Goal: Task Accomplishment & Management: Manage account settings

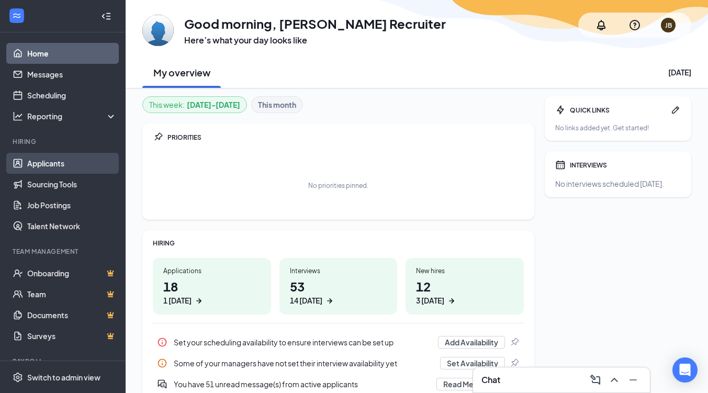
click at [62, 168] on link "Applicants" at bounding box center [72, 163] width 90 height 21
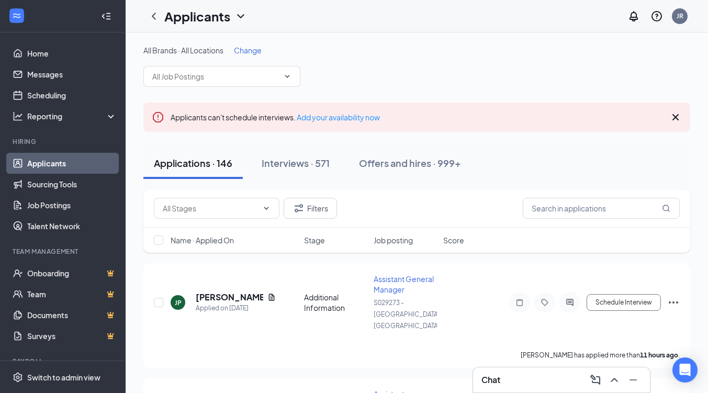
click at [249, 47] on span "Change" at bounding box center [248, 50] width 28 height 9
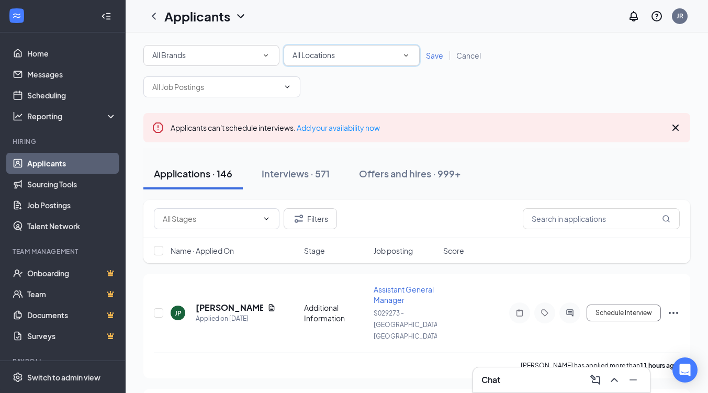
click at [412, 56] on div "All Locations All Locations" at bounding box center [352, 55] width 136 height 21
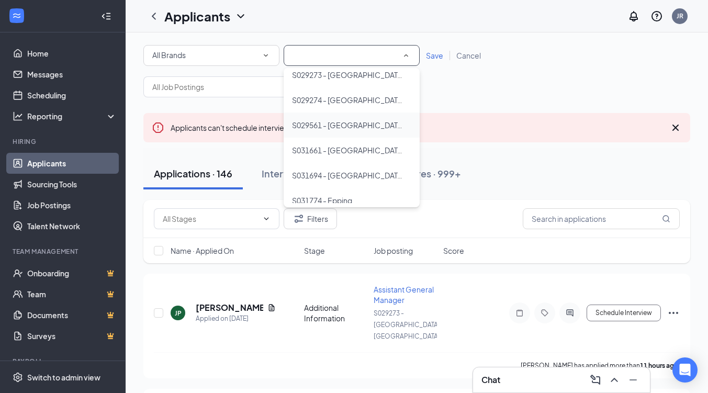
scroll to position [52, 0]
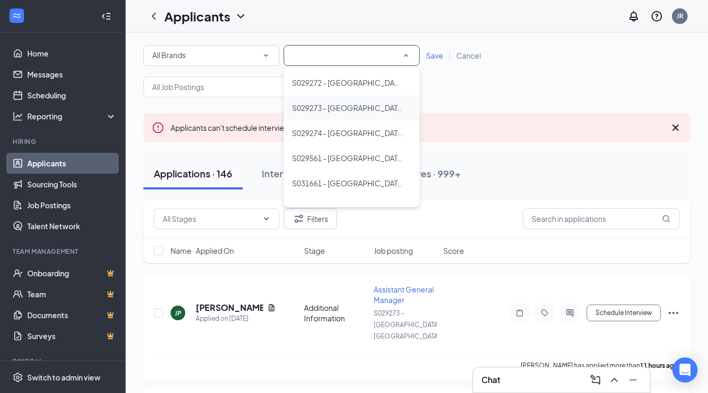
click at [352, 114] on span "S029273 - [GEOGRAPHIC_DATA], [GEOGRAPHIC_DATA]" at bounding box center [348, 108] width 112 height 13
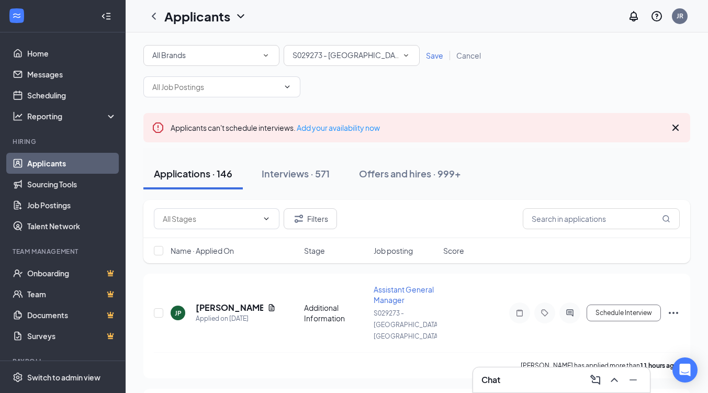
click at [440, 54] on span "Save" at bounding box center [434, 55] width 17 height 9
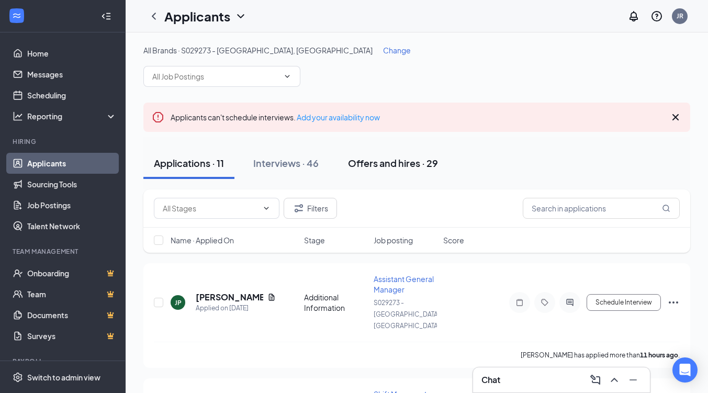
click at [398, 167] on div "Offers and hires · 29" at bounding box center [393, 163] width 90 height 13
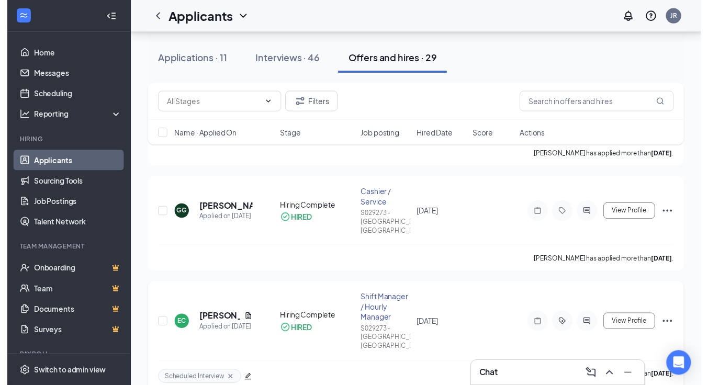
scroll to position [209, 0]
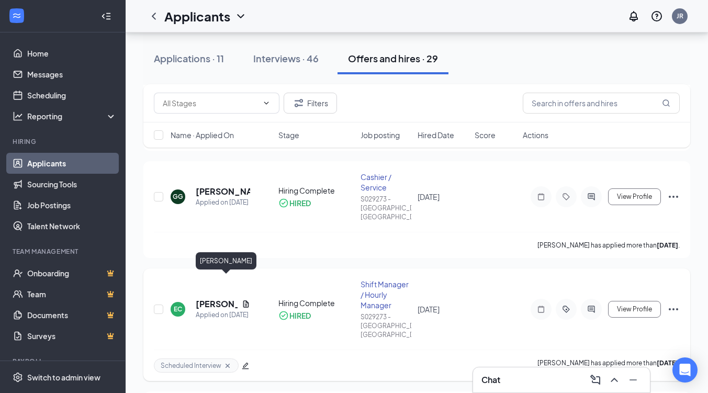
click at [217, 298] on h5 "[PERSON_NAME]" at bounding box center [217, 304] width 42 height 12
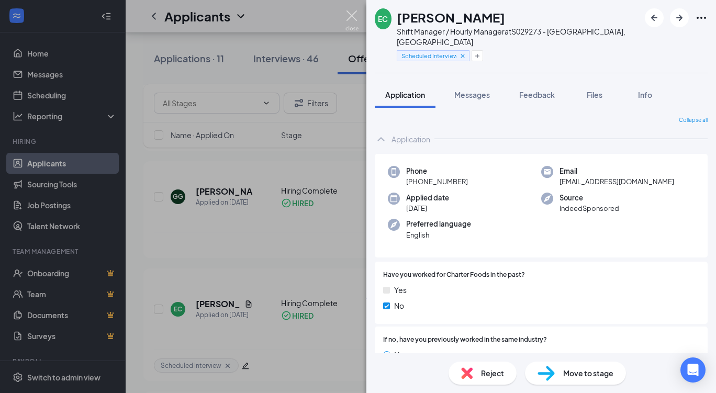
click at [357, 15] on img at bounding box center [351, 20] width 13 height 20
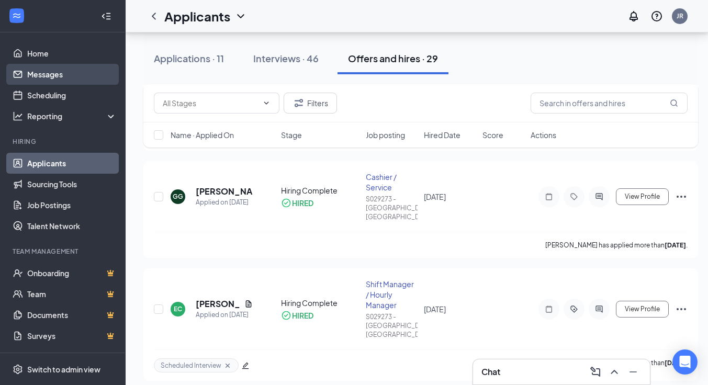
click at [47, 69] on link "Messages" at bounding box center [72, 74] width 90 height 21
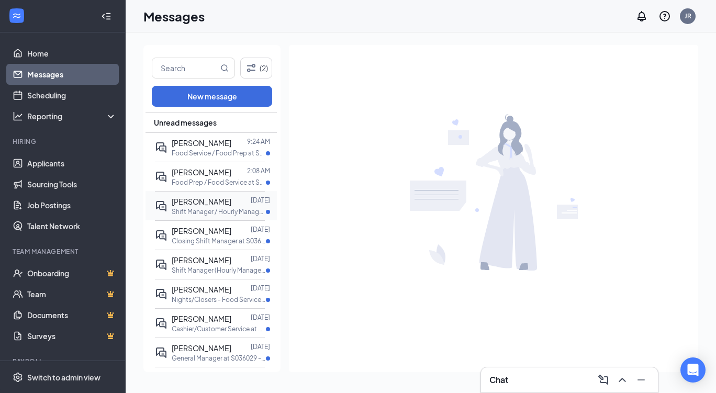
click at [208, 210] on p "Shift Manager / Hourly Manager at S089026 - [PERSON_NAME]" at bounding box center [219, 211] width 94 height 9
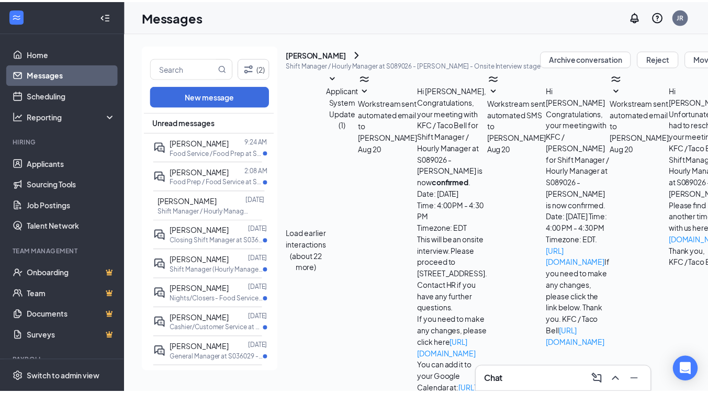
scroll to position [280, 0]
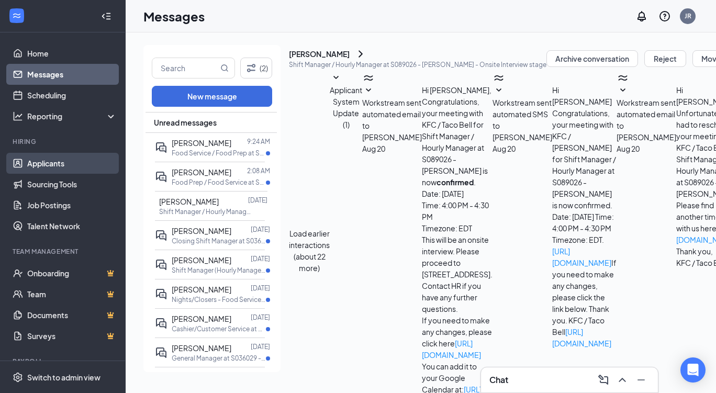
click at [43, 157] on link "Applicants" at bounding box center [72, 163] width 90 height 21
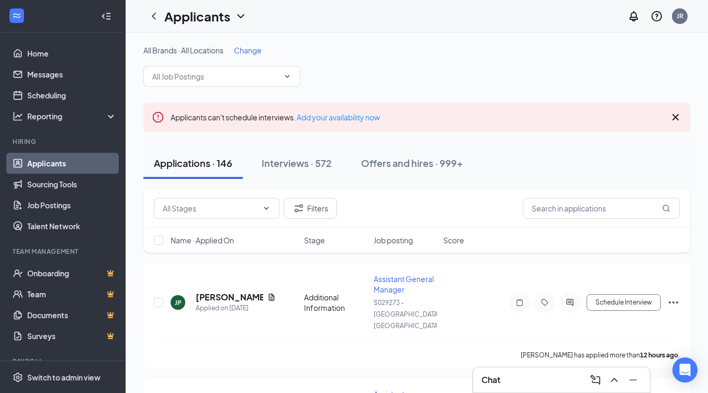
click at [248, 54] on span "Change" at bounding box center [248, 50] width 28 height 9
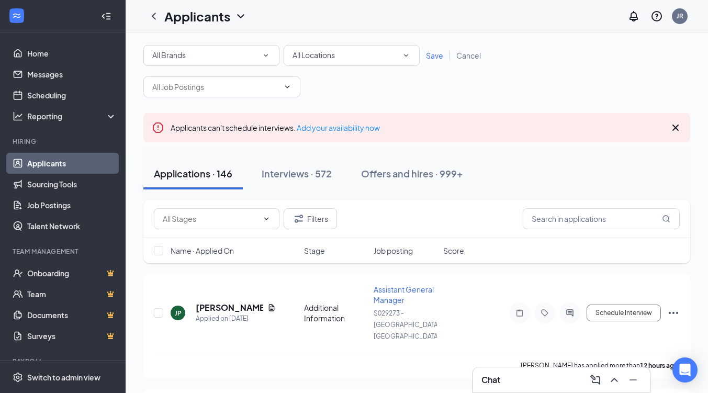
click at [406, 59] on icon "SmallChevronDown" at bounding box center [405, 55] width 9 height 9
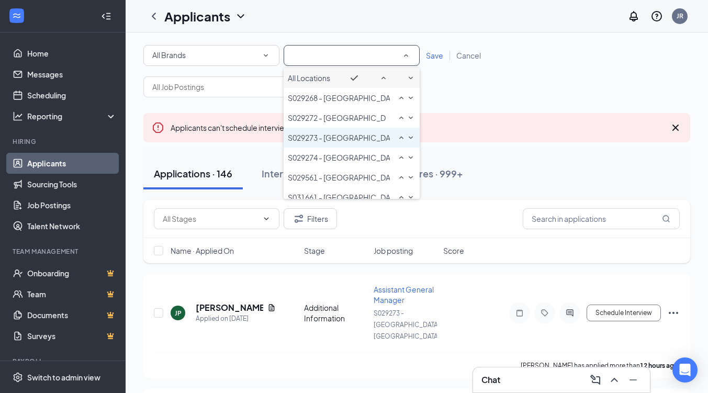
click at [315, 142] on span "S029273 - [GEOGRAPHIC_DATA], [GEOGRAPHIC_DATA]" at bounding box center [384, 137] width 192 height 9
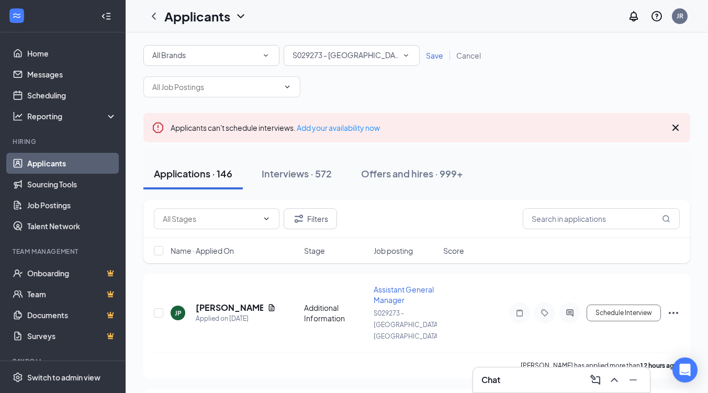
click at [430, 55] on span "Save" at bounding box center [434, 55] width 17 height 9
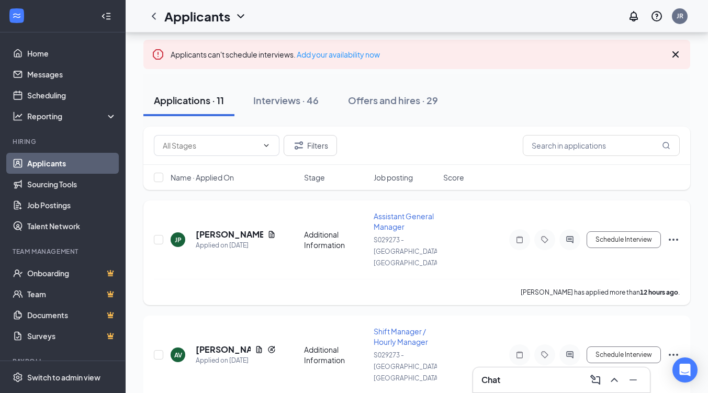
scroll to position [52, 0]
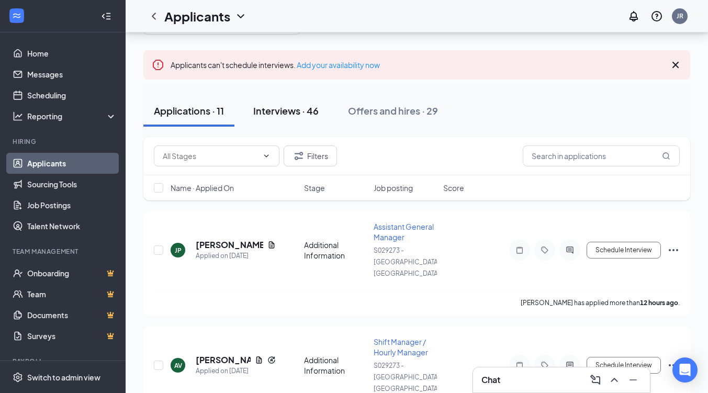
drag, startPoint x: 295, startPoint y: 107, endPoint x: 297, endPoint y: 157, distance: 49.8
click at [295, 107] on div "Interviews · 46" at bounding box center [285, 110] width 65 height 13
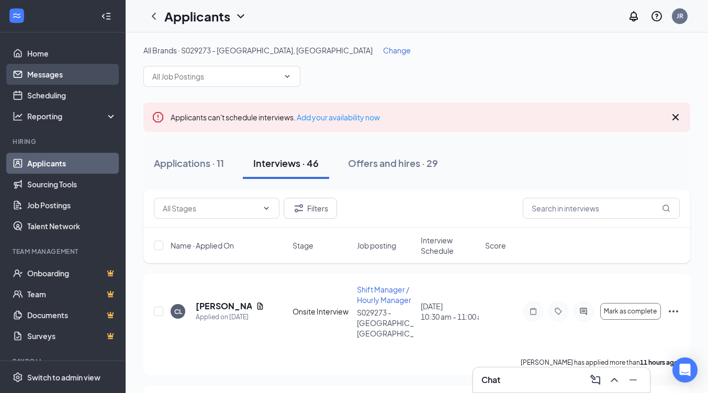
click at [59, 75] on link "Messages" at bounding box center [72, 74] width 90 height 21
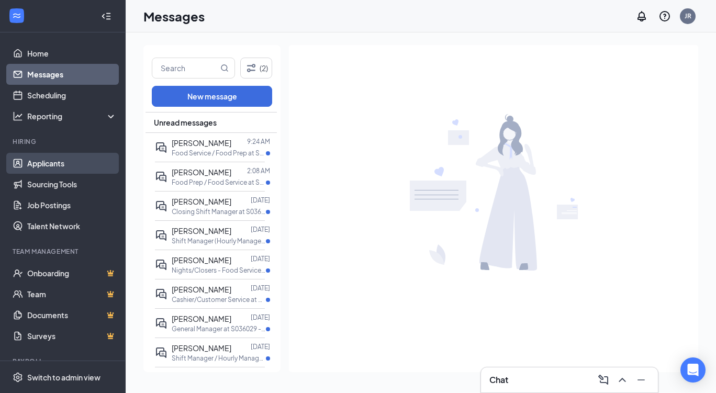
click at [58, 165] on link "Applicants" at bounding box center [72, 163] width 90 height 21
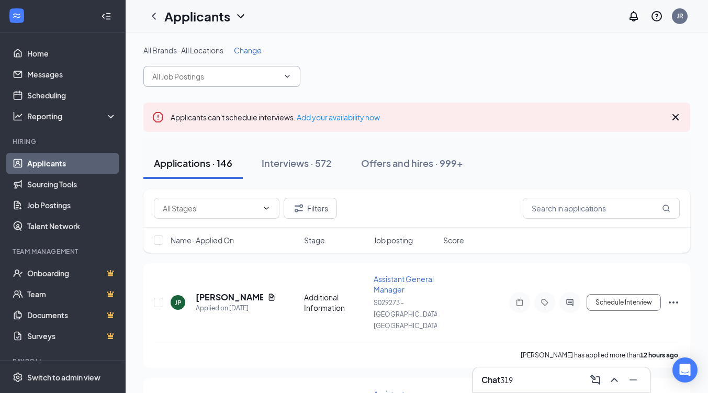
click at [286, 74] on icon "ChevronDown" at bounding box center [287, 76] width 8 height 8
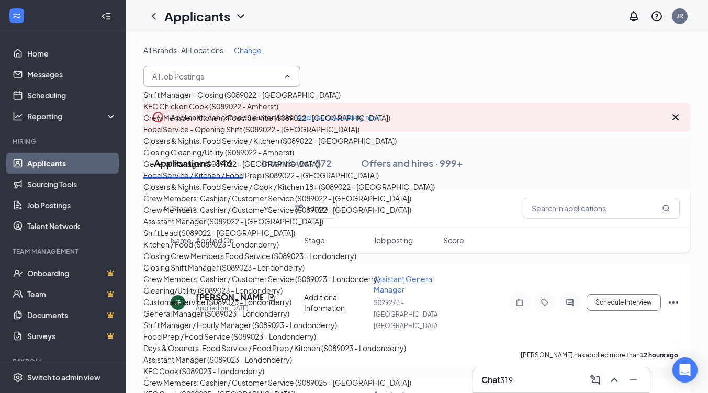
drag, startPoint x: 330, startPoint y: 54, endPoint x: 315, endPoint y: 56, distance: 15.3
click at [330, 54] on div "All Brands · All Locations Change" at bounding box center [416, 50] width 547 height 10
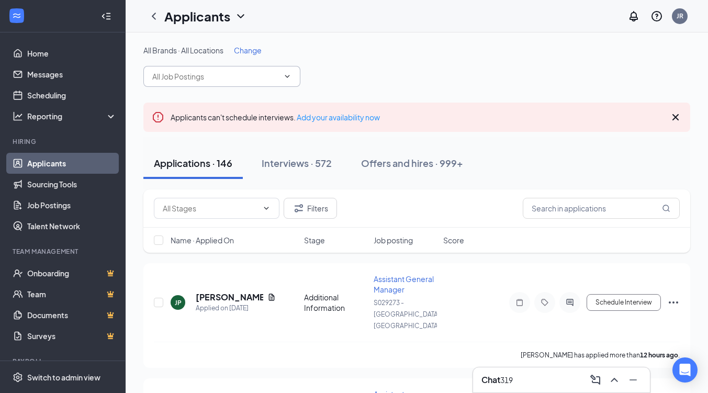
click at [247, 47] on span "Change" at bounding box center [248, 50] width 28 height 9
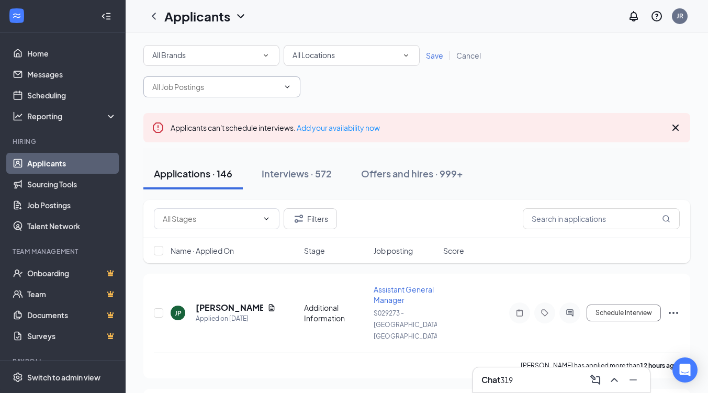
click at [399, 52] on div "All Locations" at bounding box center [352, 55] width 118 height 13
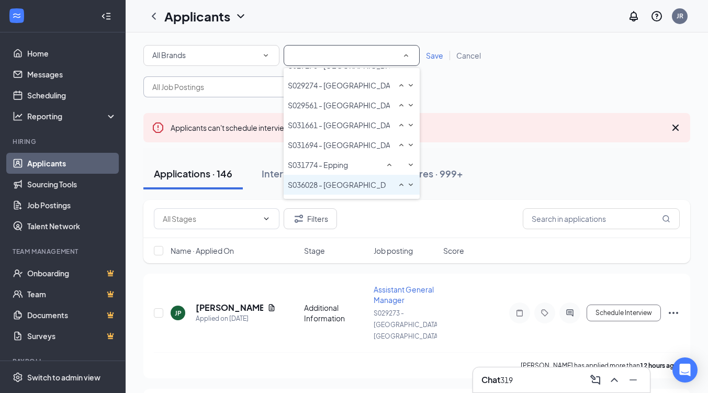
scroll to position [60, 0]
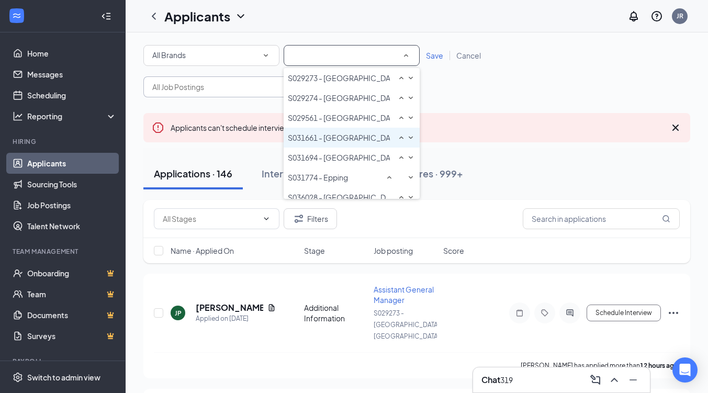
click at [342, 142] on span "S031661 - [GEOGRAPHIC_DATA], [GEOGRAPHIC_DATA]" at bounding box center [384, 137] width 192 height 9
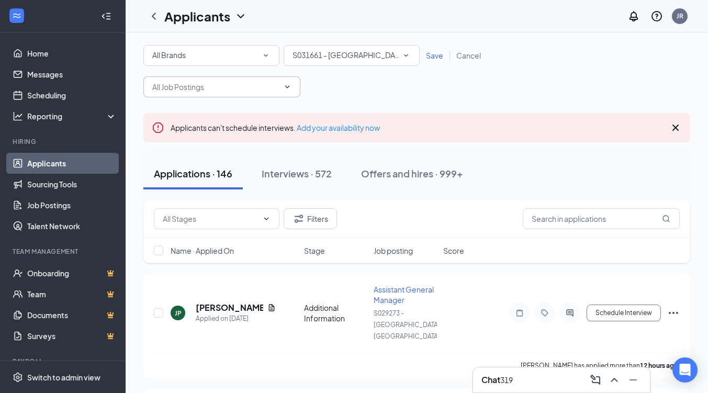
drag, startPoint x: 437, startPoint y: 58, endPoint x: 387, endPoint y: 144, distance: 100.1
click at [435, 59] on span "Save" at bounding box center [434, 55] width 17 height 9
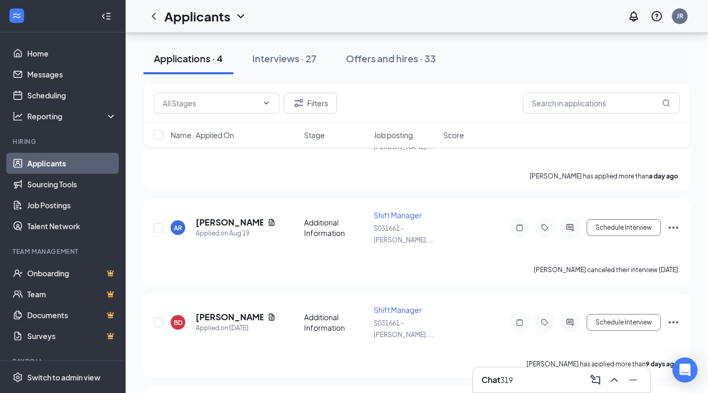
scroll to position [197, 0]
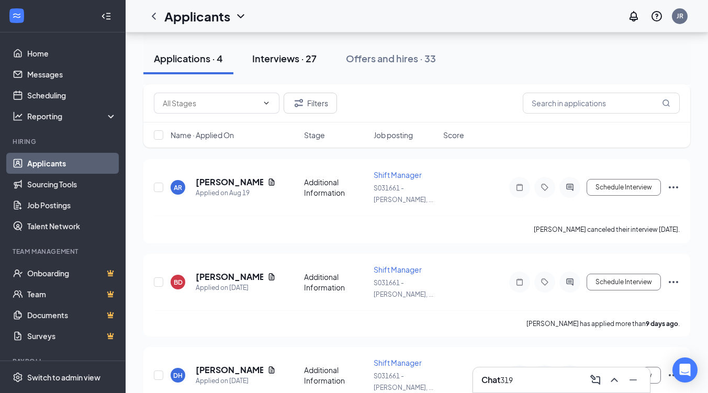
click at [305, 60] on div "Interviews · 27" at bounding box center [284, 58] width 64 height 13
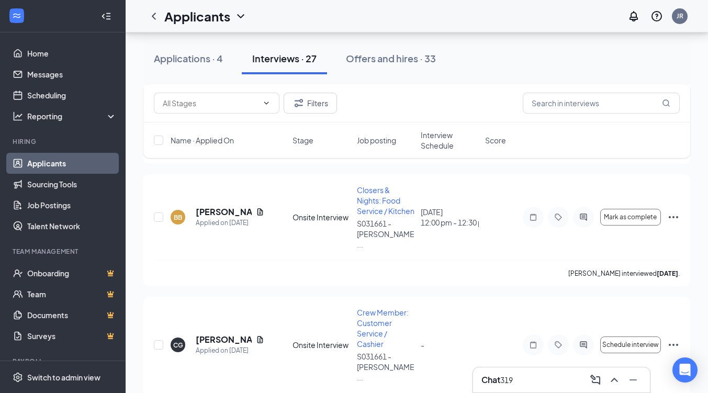
scroll to position [2658, 0]
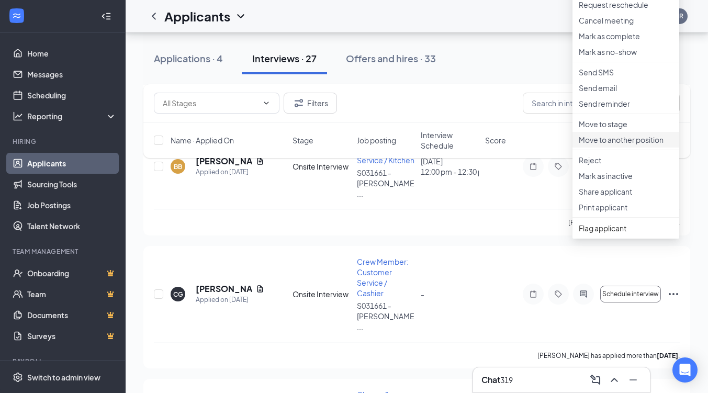
scroll to position [2605, 0]
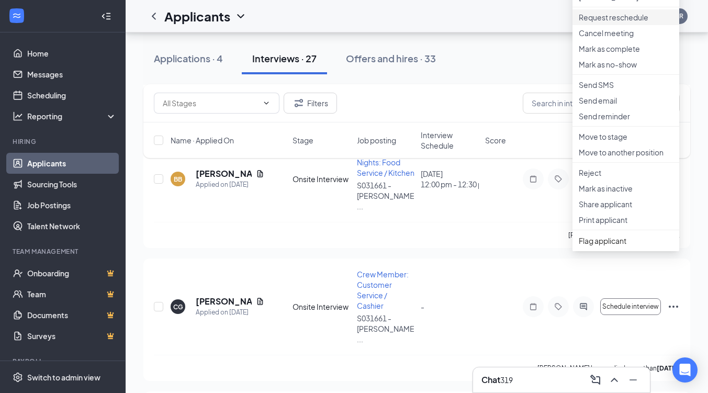
click at [616, 23] on p "Request reschedule" at bounding box center [626, 17] width 94 height 10
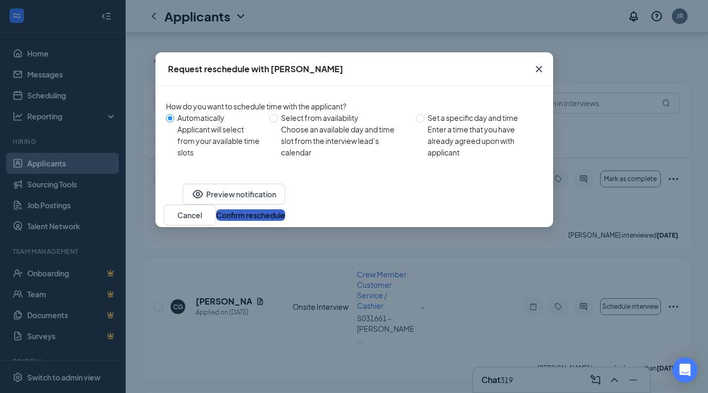
click at [285, 221] on button "Confirm reschedule" at bounding box center [250, 215] width 69 height 12
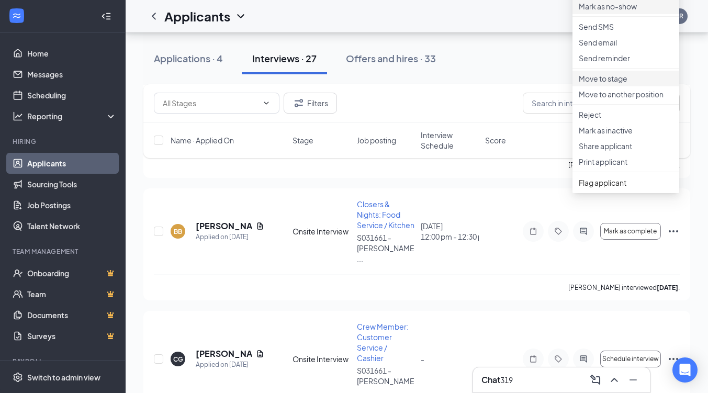
scroll to position [2501, 0]
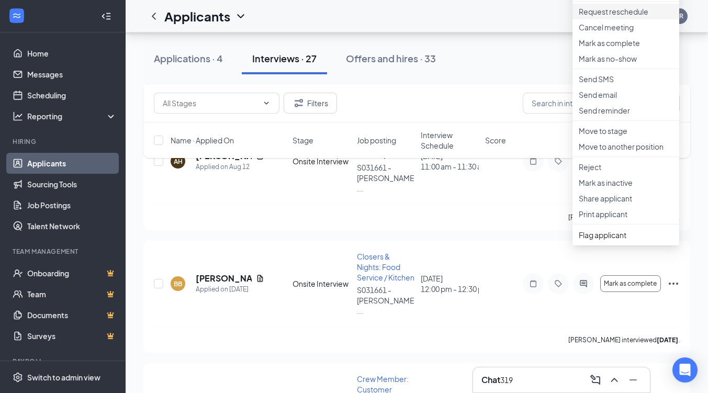
click at [608, 17] on p "Request reschedule" at bounding box center [626, 11] width 94 height 10
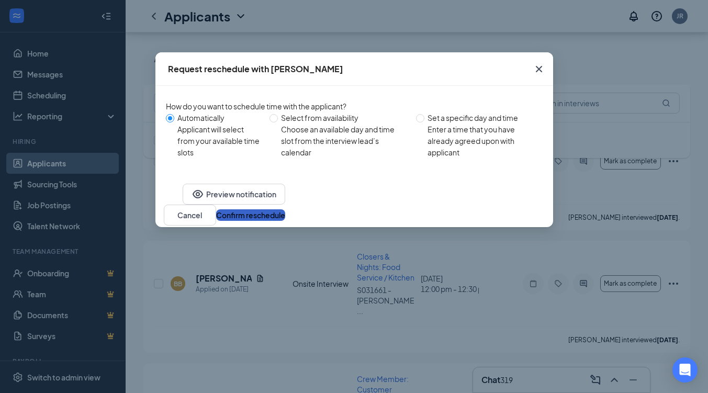
drag, startPoint x: 489, startPoint y: 230, endPoint x: 498, endPoint y: 226, distance: 9.6
click at [285, 221] on button "Confirm reschedule" at bounding box center [250, 215] width 69 height 12
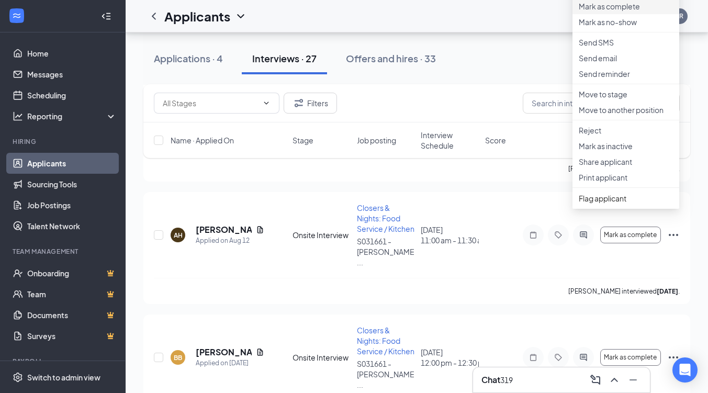
scroll to position [2396, 0]
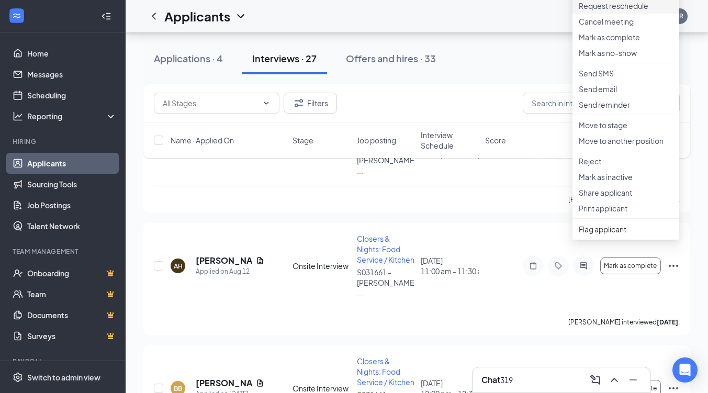
click at [599, 11] on p "Request reschedule" at bounding box center [626, 6] width 94 height 10
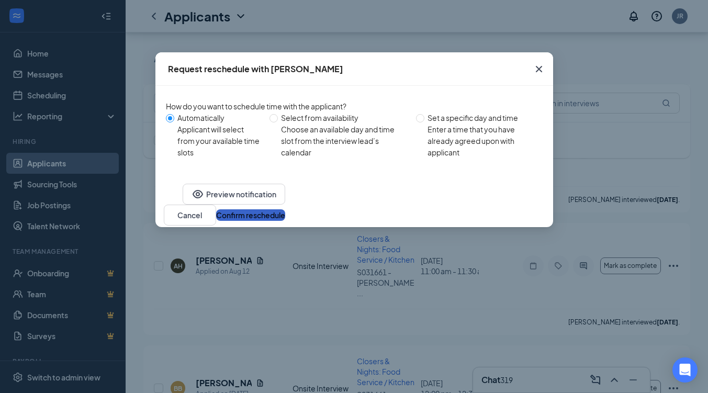
click at [285, 221] on button "Confirm reschedule" at bounding box center [250, 215] width 69 height 12
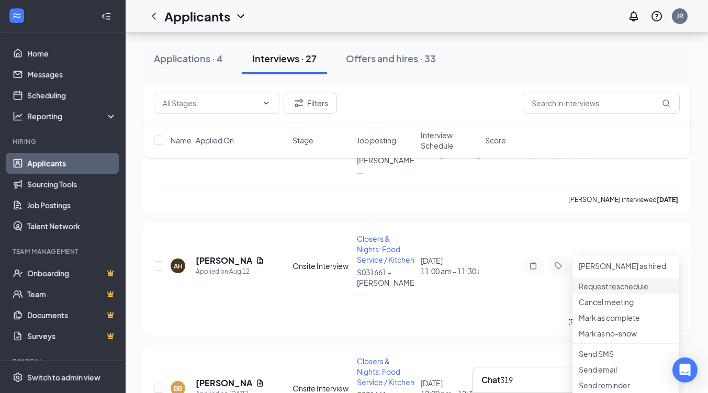
click at [594, 292] on p "Request reschedule" at bounding box center [626, 286] width 94 height 10
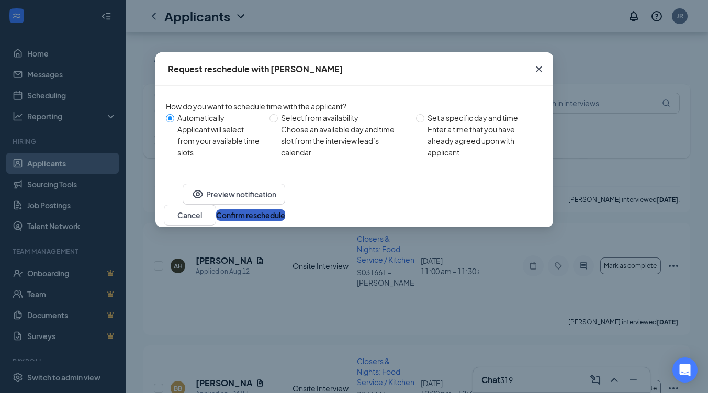
click at [285, 221] on button "Confirm reschedule" at bounding box center [250, 215] width 69 height 12
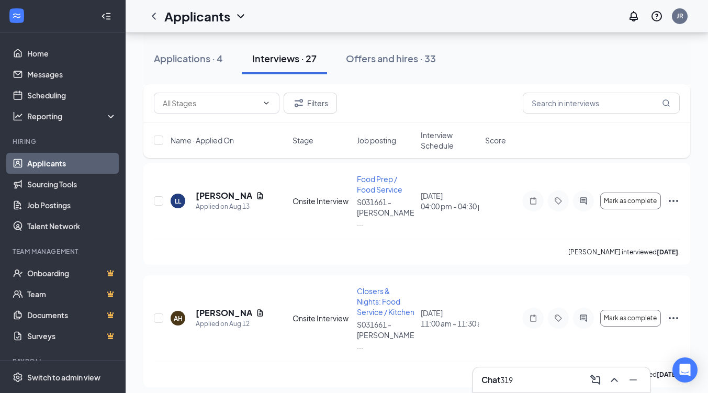
scroll to position [2291, 0]
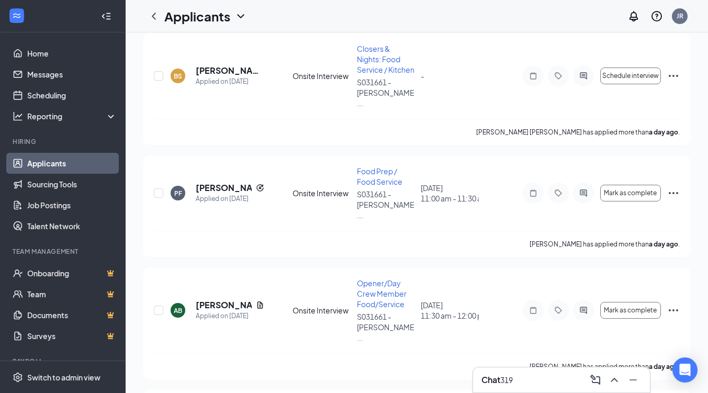
scroll to position [0, 0]
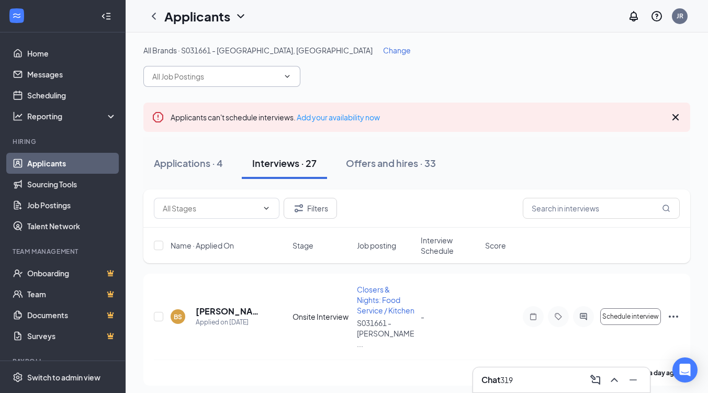
click at [383, 51] on span "Change" at bounding box center [397, 50] width 28 height 9
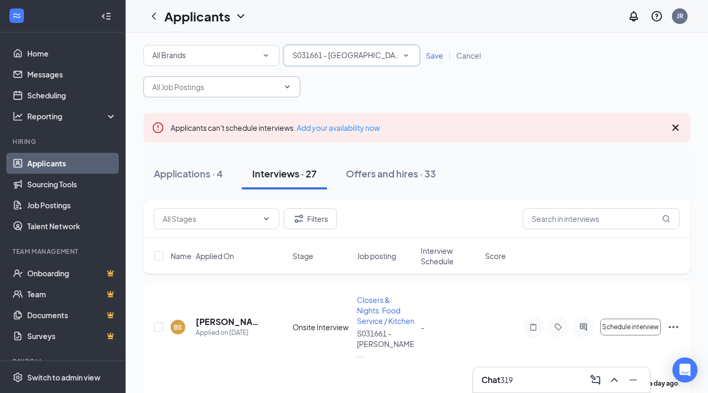
click at [404, 56] on icon "SmallChevronDown" at bounding box center [405, 55] width 9 height 9
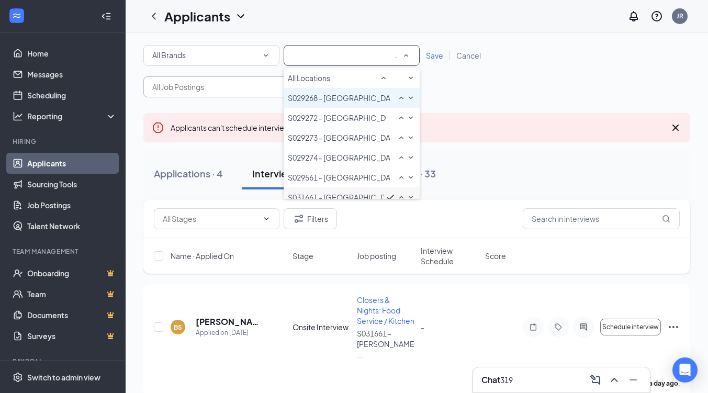
click at [363, 103] on span "S029268 - [GEOGRAPHIC_DATA], [GEOGRAPHIC_DATA]" at bounding box center [384, 97] width 192 height 9
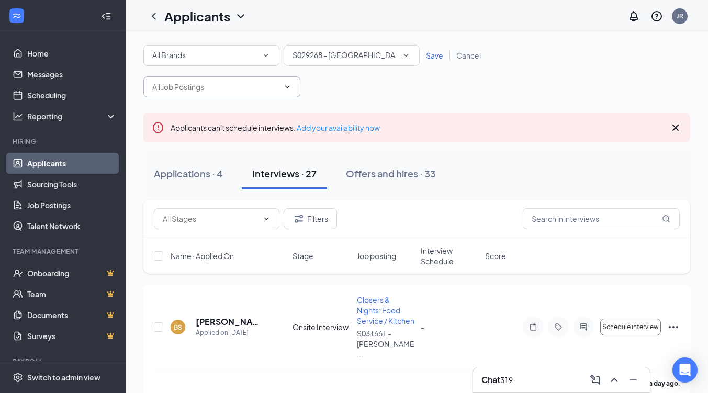
click at [436, 54] on span "Save" at bounding box center [434, 55] width 17 height 9
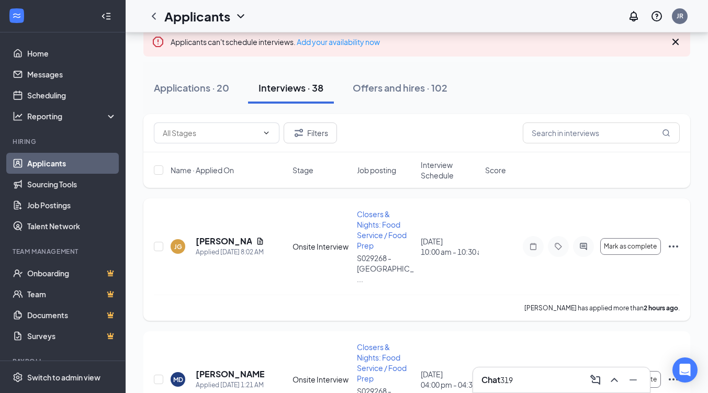
scroll to position [52, 0]
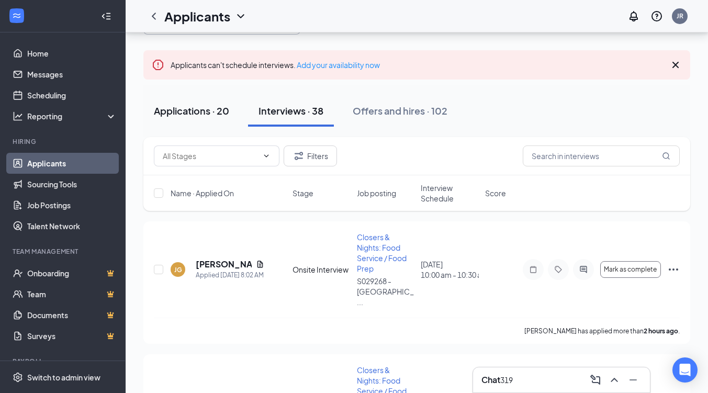
click at [176, 109] on div "Applications · 20" at bounding box center [191, 110] width 75 height 13
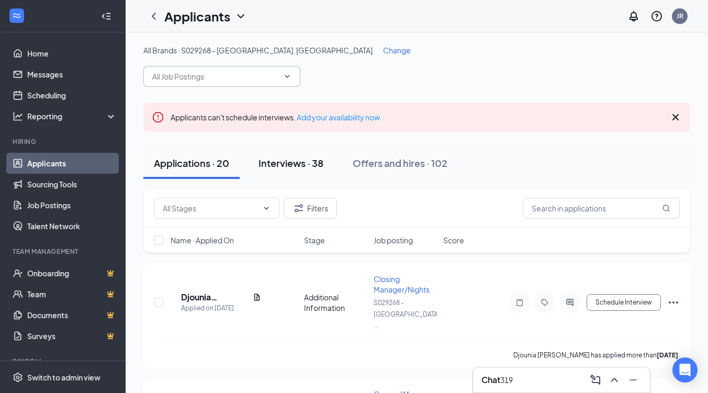
click at [290, 161] on div "Interviews · 38" at bounding box center [291, 163] width 65 height 13
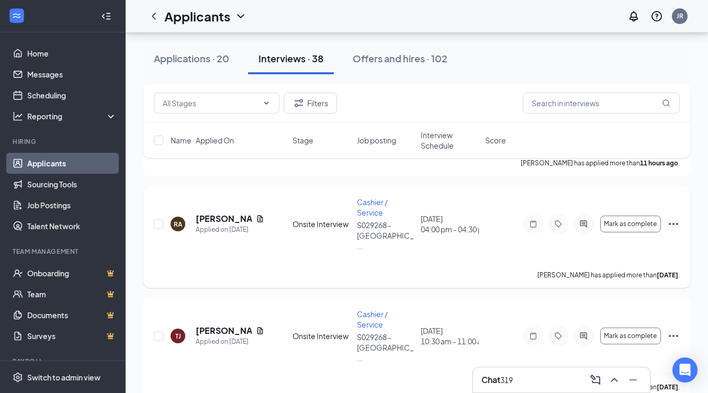
scroll to position [628, 0]
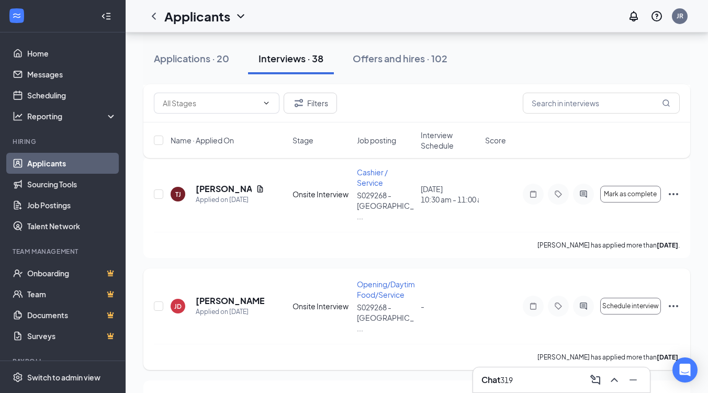
click at [672, 300] on icon "Ellipses" at bounding box center [673, 306] width 13 height 13
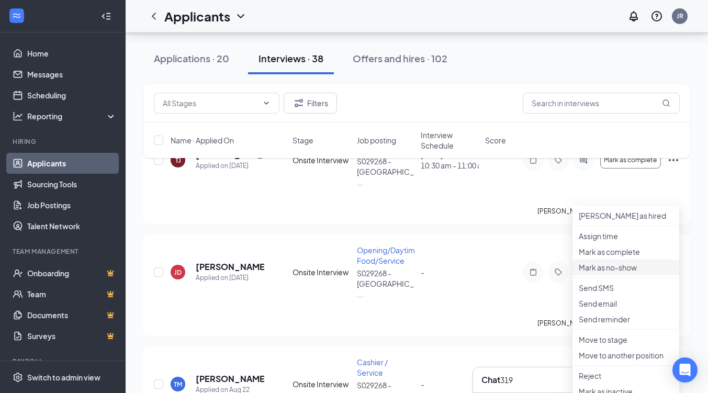
scroll to position [680, 0]
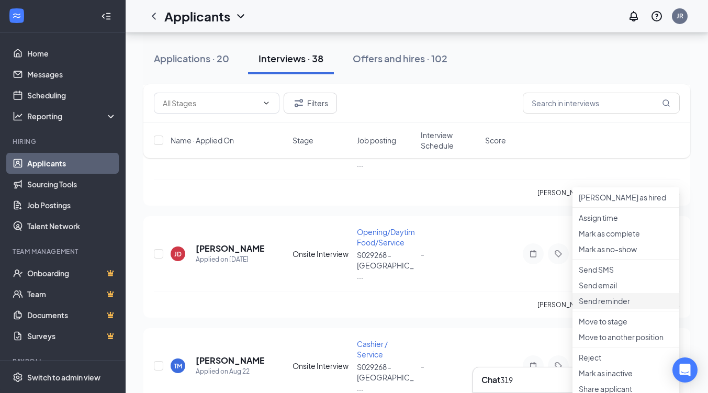
click at [606, 306] on p "Send reminder" at bounding box center [626, 301] width 94 height 10
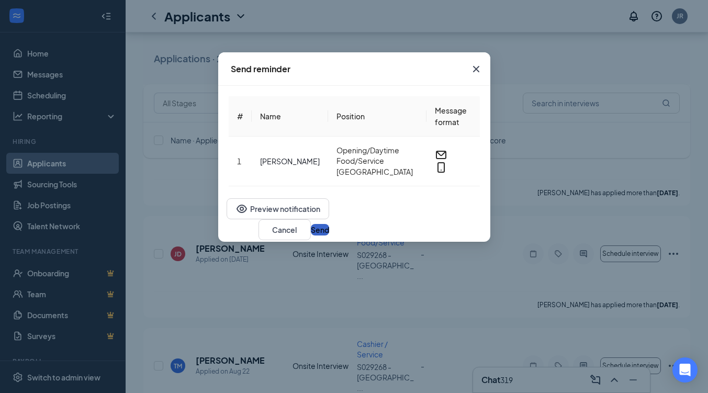
drag, startPoint x: 509, startPoint y: 225, endPoint x: 546, endPoint y: 214, distance: 38.6
click at [329, 224] on button "Send" at bounding box center [320, 230] width 18 height 12
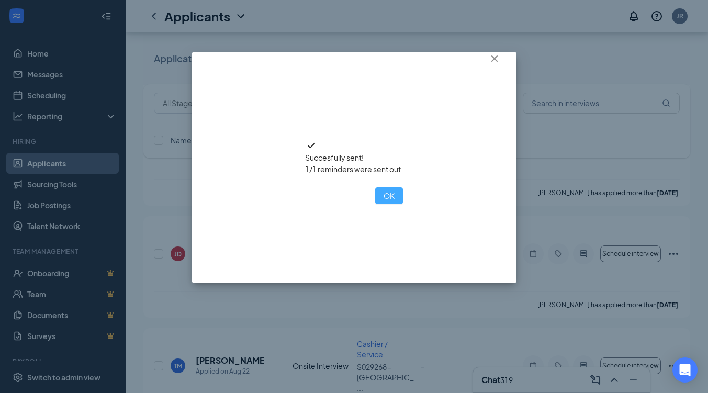
click at [375, 204] on button "OK" at bounding box center [389, 195] width 28 height 17
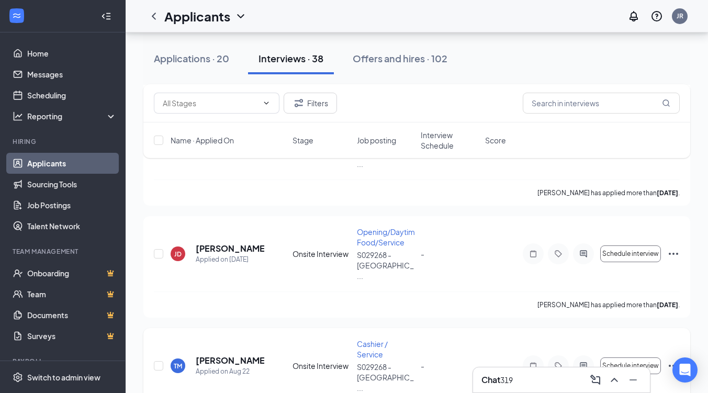
click at [673, 360] on icon "Ellipses" at bounding box center [673, 366] width 13 height 13
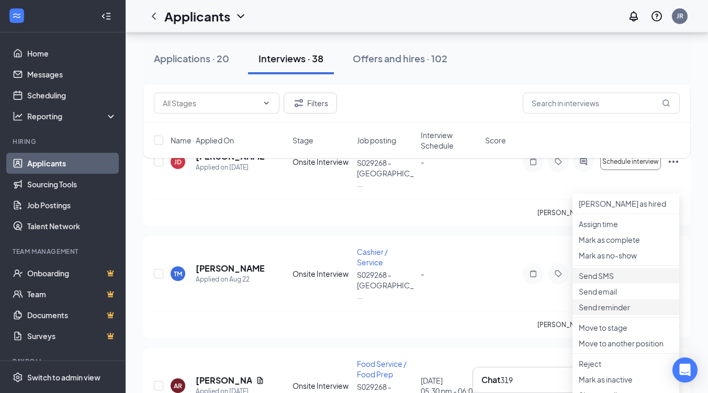
scroll to position [785, 0]
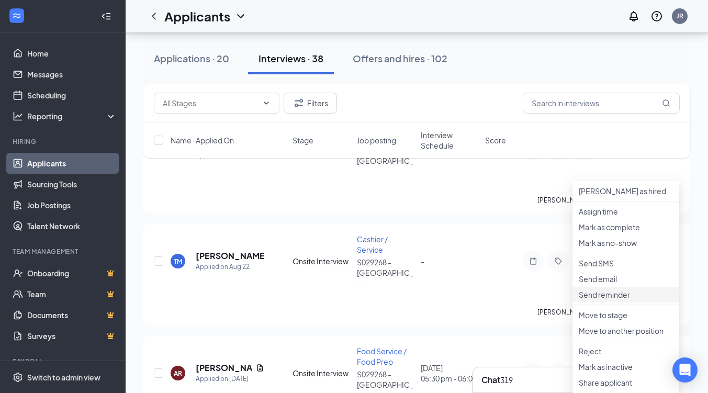
click at [608, 300] on p "Send reminder" at bounding box center [626, 294] width 94 height 10
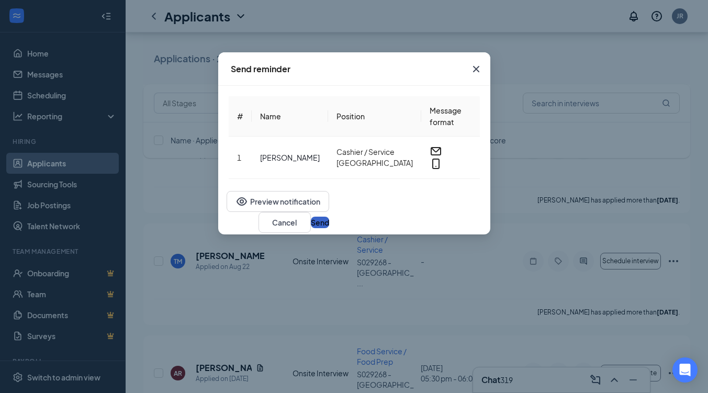
drag, startPoint x: 530, startPoint y: 226, endPoint x: 537, endPoint y: 223, distance: 7.5
click at [329, 226] on button "Send" at bounding box center [320, 223] width 18 height 12
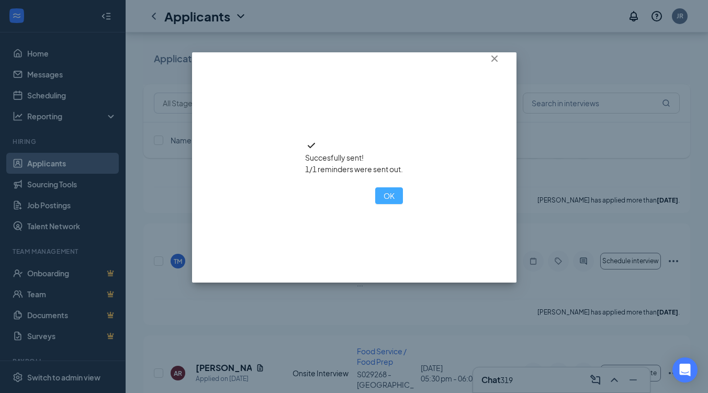
click at [375, 204] on button "OK" at bounding box center [389, 195] width 28 height 17
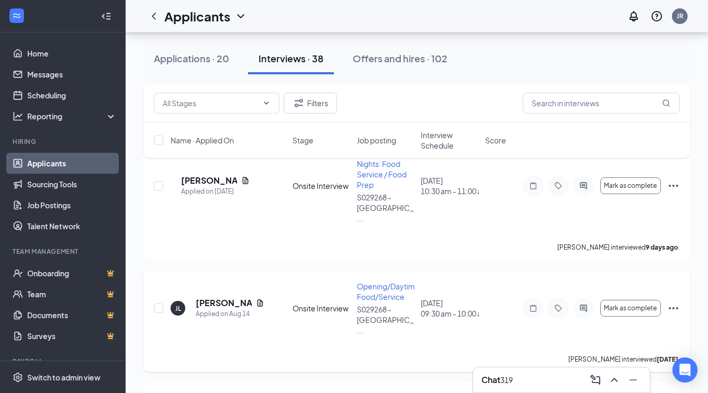
scroll to position [1152, 0]
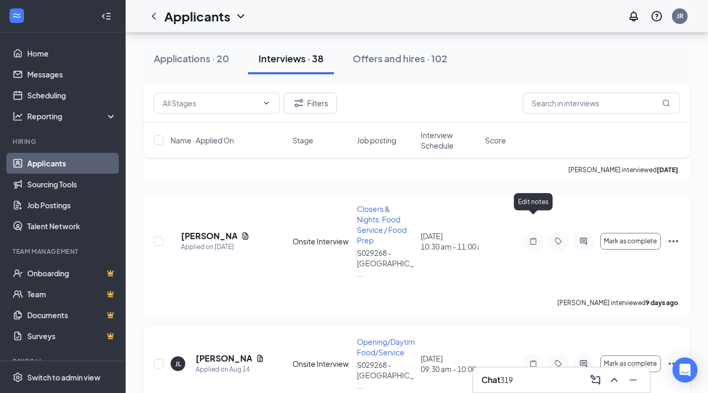
click at [535, 360] on icon "Note" at bounding box center [533, 364] width 13 height 8
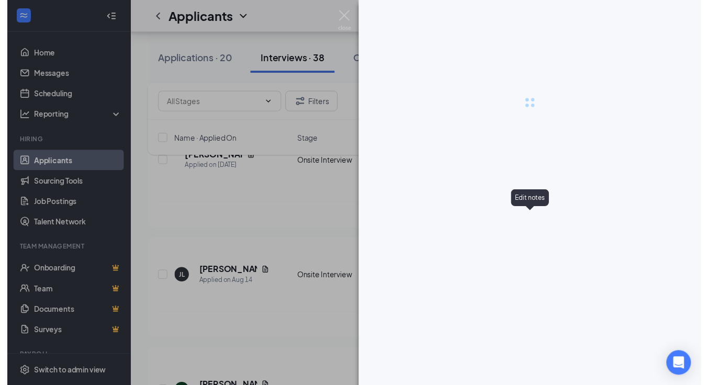
scroll to position [1084, 0]
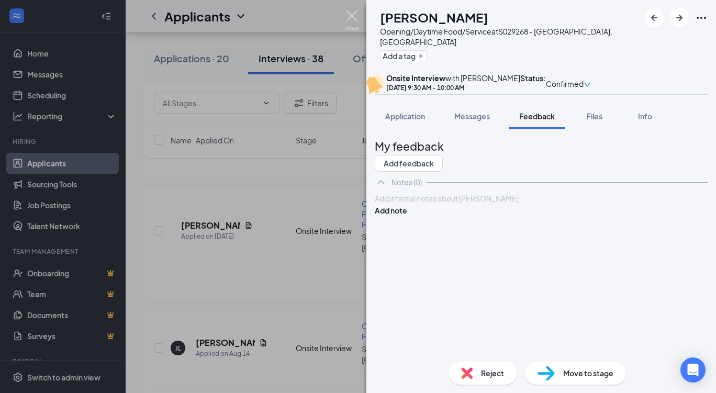
click at [355, 18] on img at bounding box center [351, 20] width 13 height 20
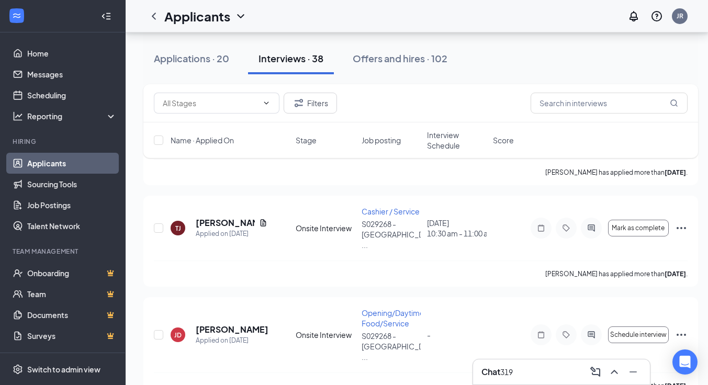
scroll to position [508, 0]
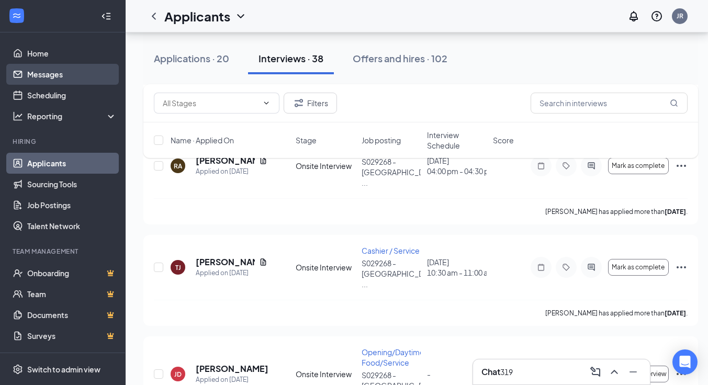
click at [58, 72] on link "Messages" at bounding box center [72, 74] width 90 height 21
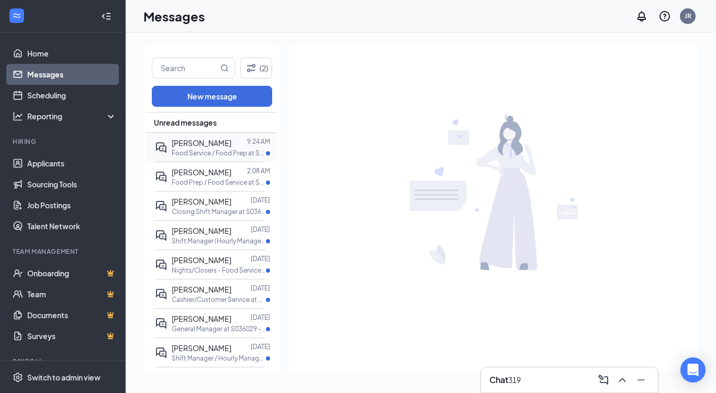
click at [213, 147] on div "[PERSON_NAME]" at bounding box center [202, 143] width 60 height 12
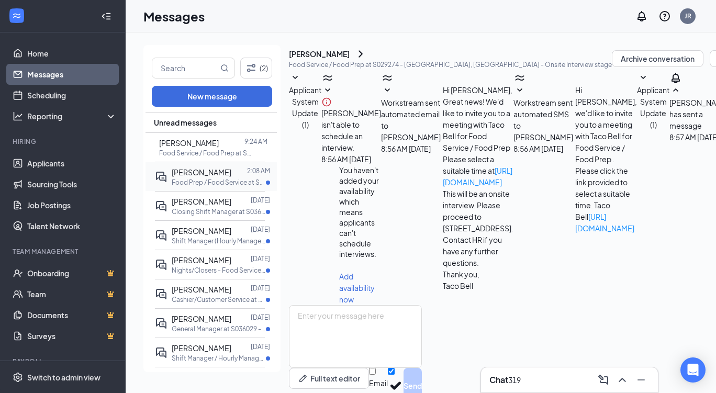
scroll to position [180, 0]
click at [194, 183] on p "Food Prep / Food Service at S029561 - [GEOGRAPHIC_DATA], [GEOGRAPHIC_DATA]" at bounding box center [219, 182] width 94 height 9
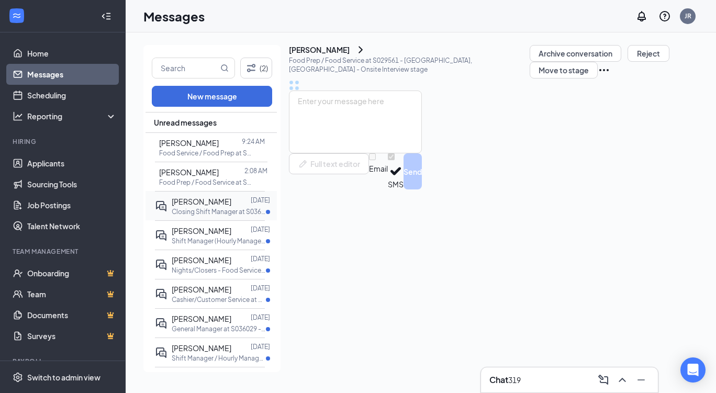
click at [202, 209] on p "Closing Shift Manager at S036029 - [GEOGRAPHIC_DATA]" at bounding box center [219, 211] width 94 height 9
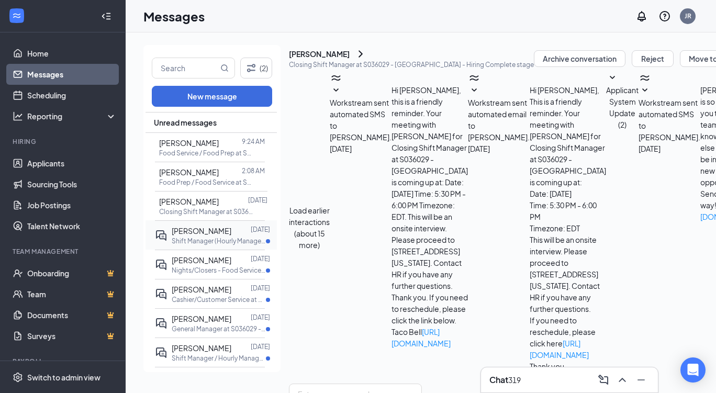
scroll to position [92, 0]
click at [209, 240] on p "Shift Manager (Hourly Manager) at S036028 - [GEOGRAPHIC_DATA]" at bounding box center [219, 241] width 94 height 9
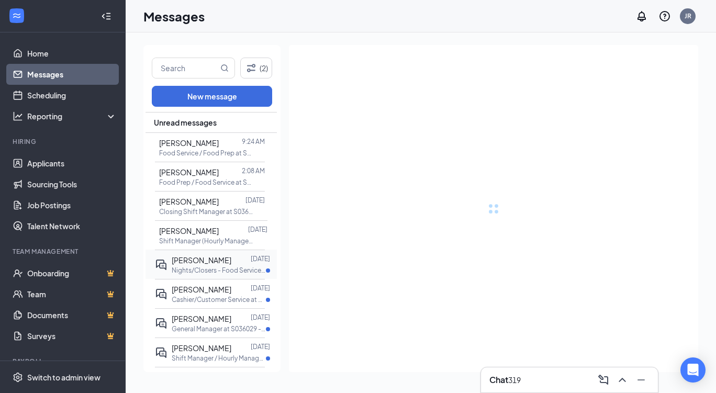
click at [209, 257] on span "[PERSON_NAME]" at bounding box center [202, 259] width 60 height 9
click at [197, 296] on p "Cashier/Customer Service at S029273 - [GEOGRAPHIC_DATA], [GEOGRAPHIC_DATA]" at bounding box center [219, 299] width 94 height 9
click at [195, 330] on p "General Manager at S036029 - [GEOGRAPHIC_DATA]" at bounding box center [219, 329] width 94 height 9
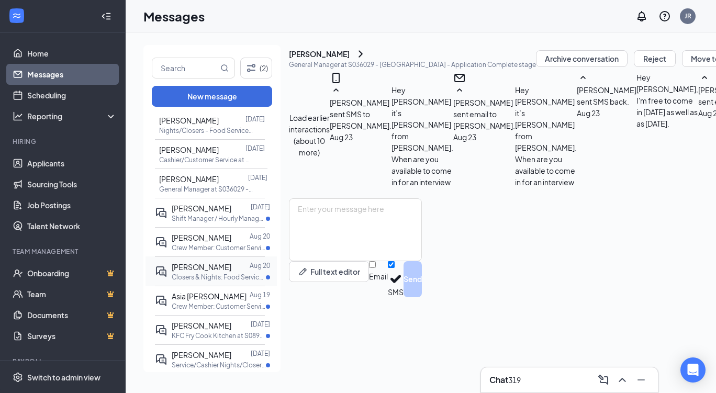
scroll to position [157, 0]
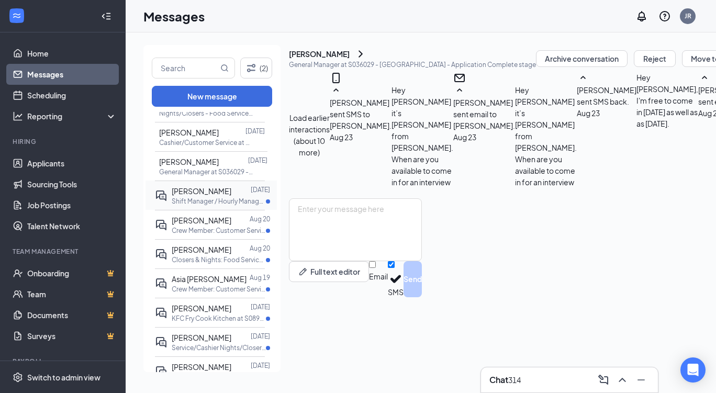
click at [216, 197] on p "Shift Manager / Hourly Manager at S089026 - [PERSON_NAME]" at bounding box center [219, 201] width 94 height 9
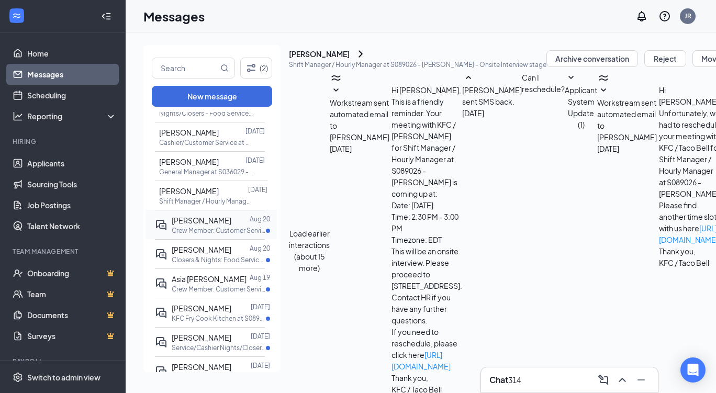
scroll to position [355, 0]
drag, startPoint x: 204, startPoint y: 220, endPoint x: 209, endPoint y: 229, distance: 10.3
click at [204, 222] on span "[PERSON_NAME]" at bounding box center [202, 220] width 60 height 9
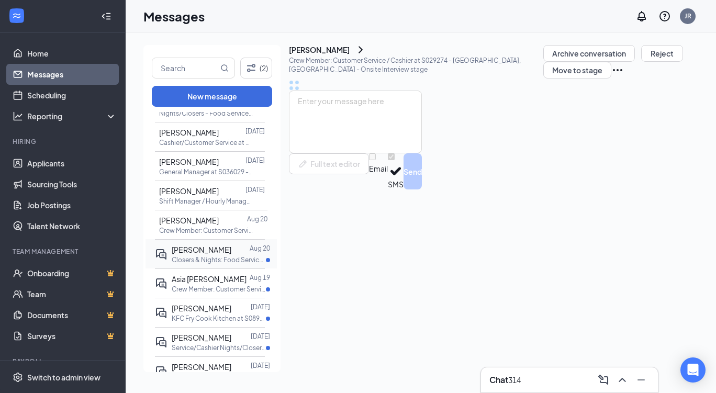
click at [230, 257] on p "Closers & Nights: Food Service / Cook / Kitchen at S040379 - [GEOGRAPHIC_DATA],…" at bounding box center [219, 259] width 94 height 9
drag, startPoint x: 219, startPoint y: 286, endPoint x: 213, endPoint y: 284, distance: 6.8
click at [218, 286] on p "Crew Member: Customer Service / Cashier at S029274 - [GEOGRAPHIC_DATA], [GEOGRA…" at bounding box center [219, 289] width 94 height 9
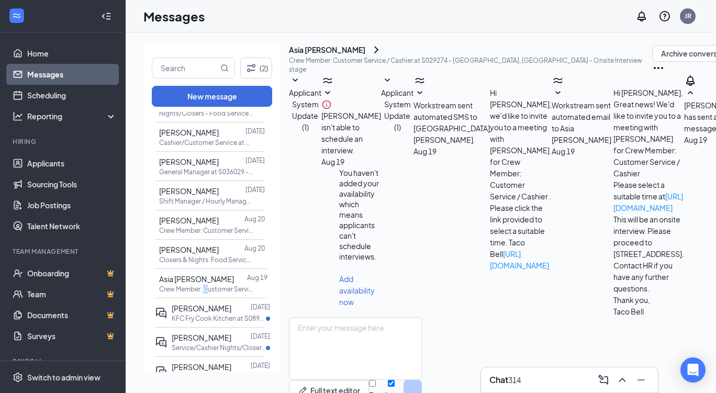
scroll to position [180, 0]
click at [204, 303] on div "[PERSON_NAME]" at bounding box center [202, 309] width 60 height 12
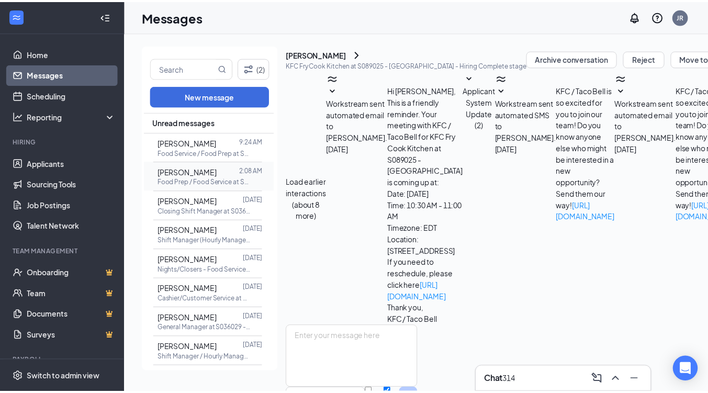
scroll to position [341, 0]
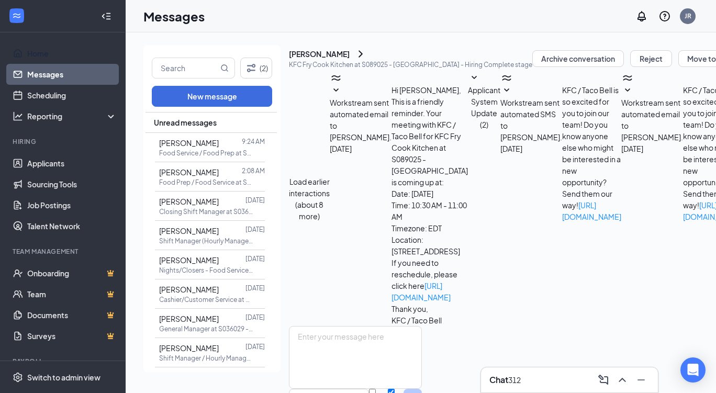
drag, startPoint x: 86, startPoint y: 55, endPoint x: 126, endPoint y: 58, distance: 39.9
click at [86, 55] on link "Home" at bounding box center [72, 53] width 90 height 21
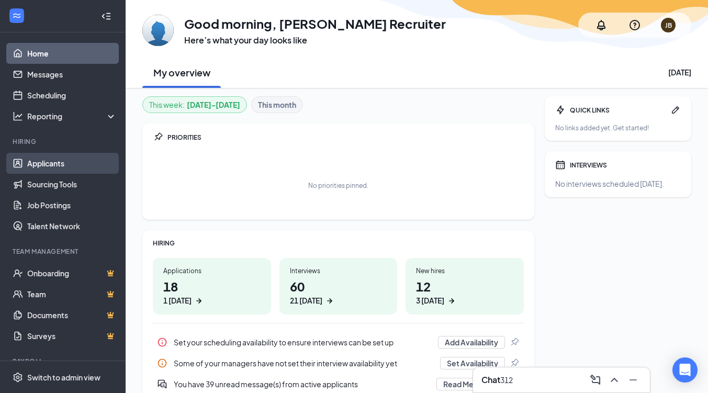
click at [51, 162] on link "Applicants" at bounding box center [72, 163] width 90 height 21
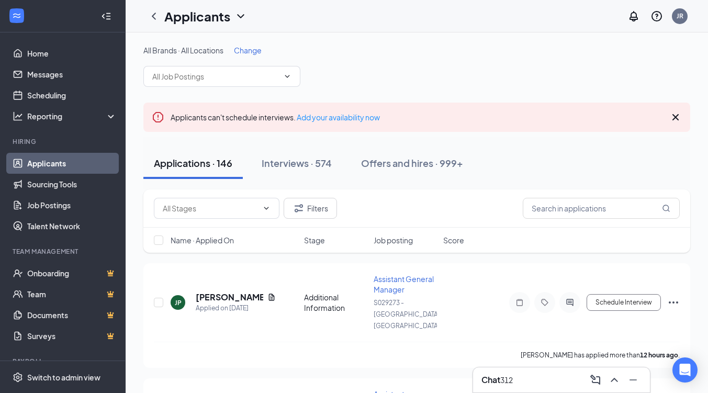
click at [253, 50] on span "Change" at bounding box center [248, 50] width 28 height 9
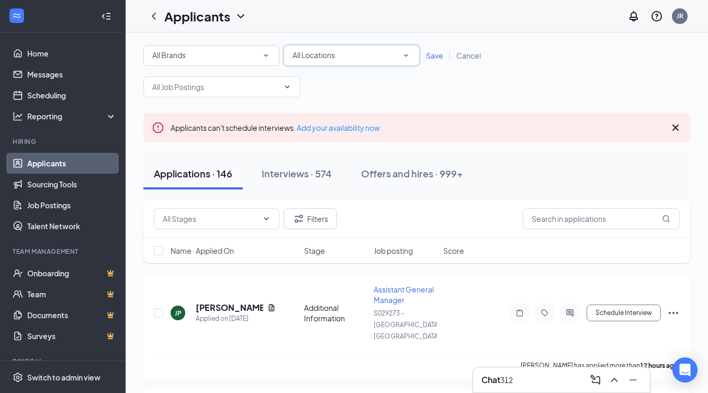
click at [407, 55] on icon "SmallChevronDown" at bounding box center [406, 55] width 4 height 3
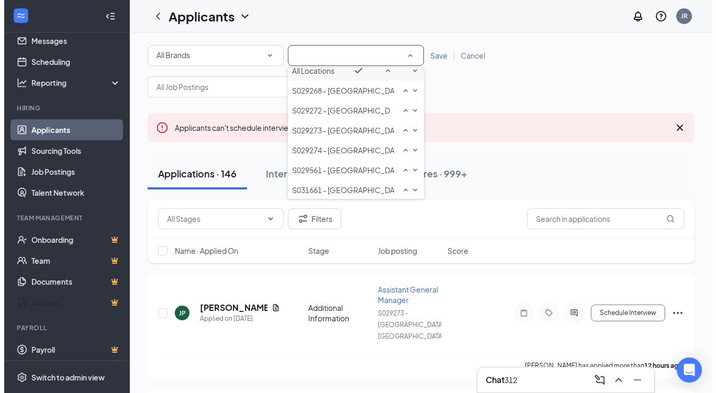
scroll to position [37, 0]
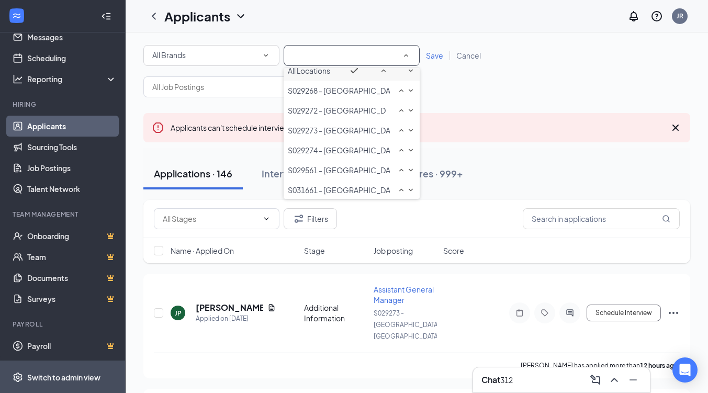
click at [41, 373] on div "Switch to admin view" at bounding box center [63, 377] width 73 height 10
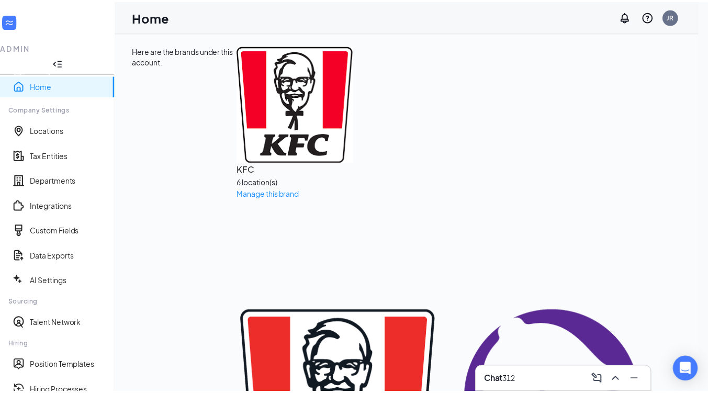
scroll to position [152, 0]
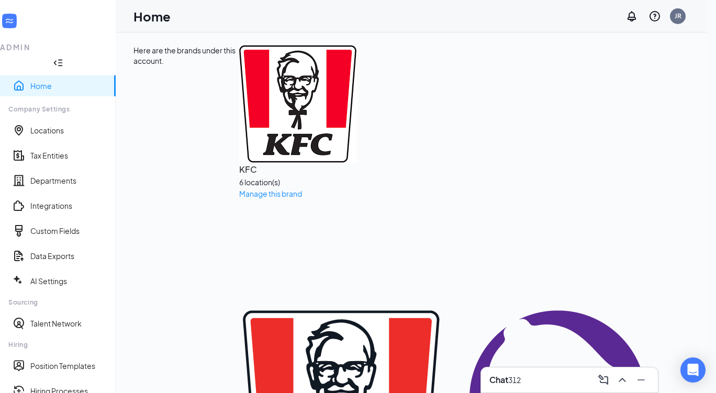
drag, startPoint x: 51, startPoint y: 328, endPoint x: 53, endPoint y: 321, distance: 7.0
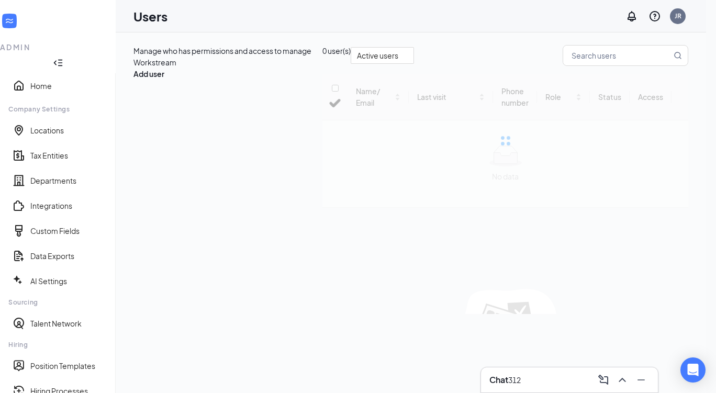
checkbox input "false"
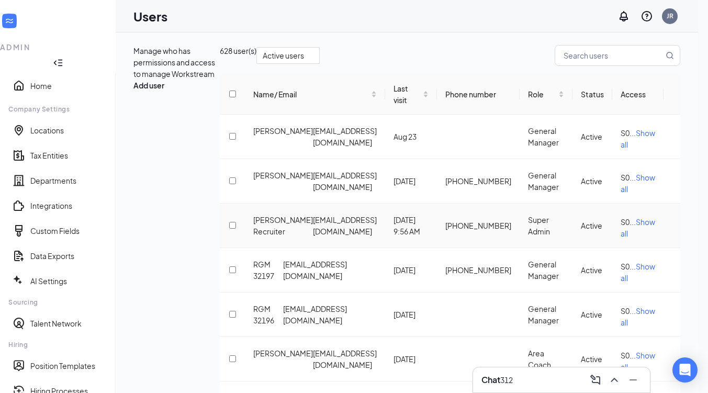
click at [672, 226] on icon "ActionsIcon" at bounding box center [672, 226] width 0 height 0
click at [611, 266] on span "Edit user" at bounding box center [609, 262] width 30 height 9
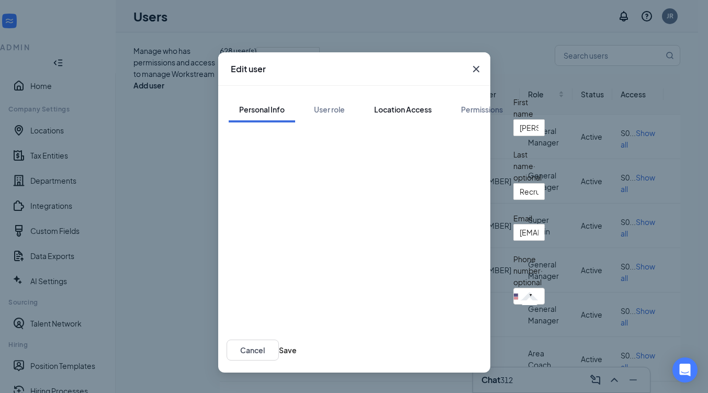
click at [374, 104] on div "Location Access" at bounding box center [403, 109] width 58 height 10
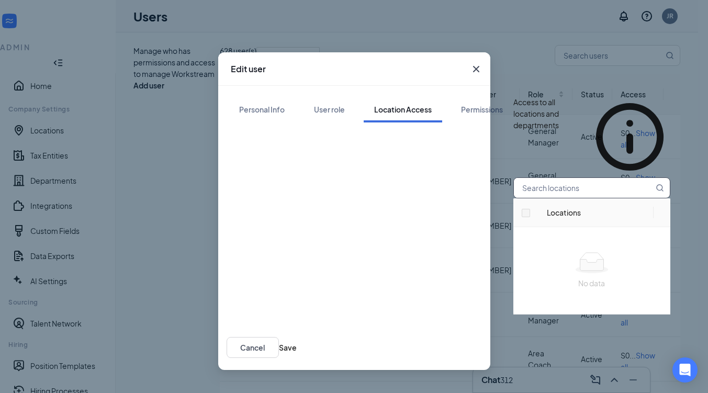
click at [514, 178] on input "text" at bounding box center [584, 188] width 140 height 20
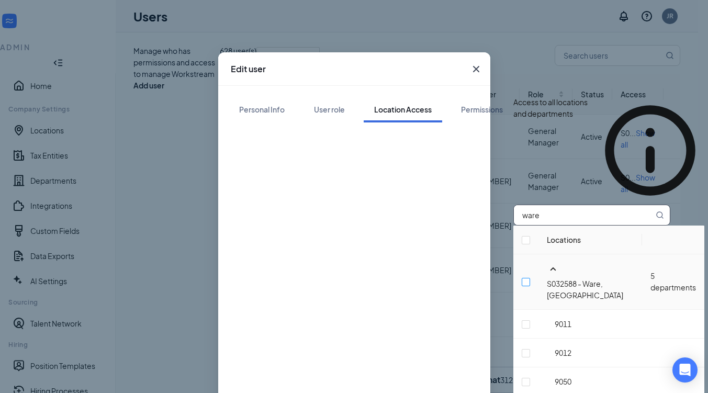
type input "ware"
click at [522, 278] on input "checkbox" at bounding box center [526, 282] width 8 height 8
checkbox input "true"
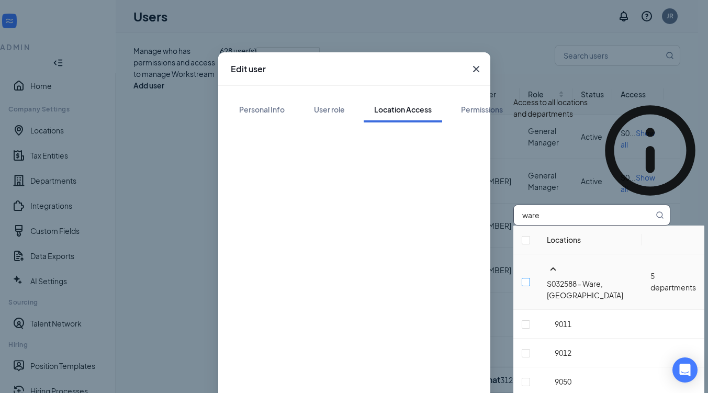
checkbox input "true"
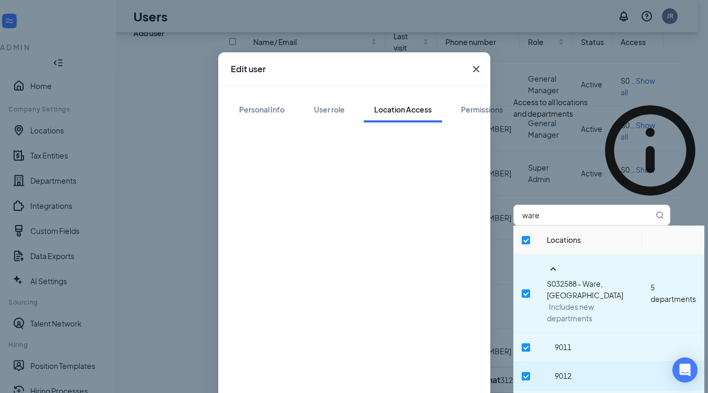
scroll to position [36, 0]
drag, startPoint x: 507, startPoint y: 349, endPoint x: 505, endPoint y: 287, distance: 61.3
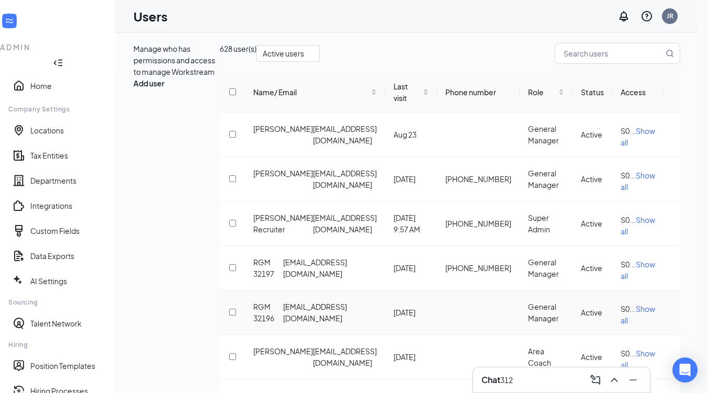
scroll to position [0, 0]
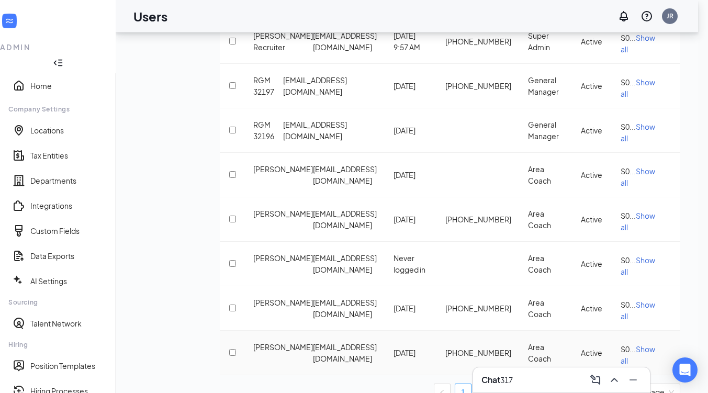
drag, startPoint x: 63, startPoint y: 380, endPoint x: 159, endPoint y: 309, distance: 119.5
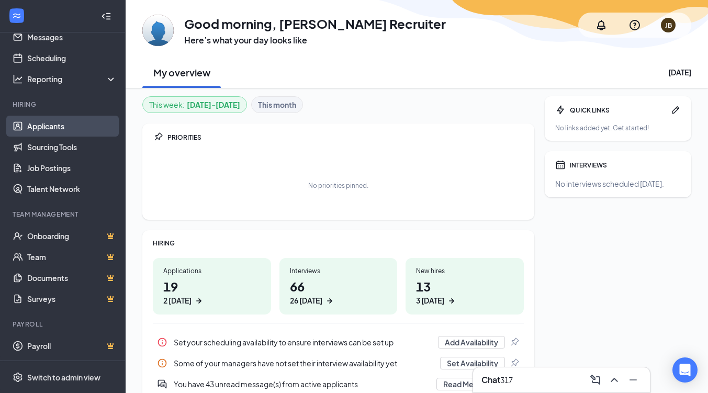
click at [46, 129] on link "Applicants" at bounding box center [72, 126] width 90 height 21
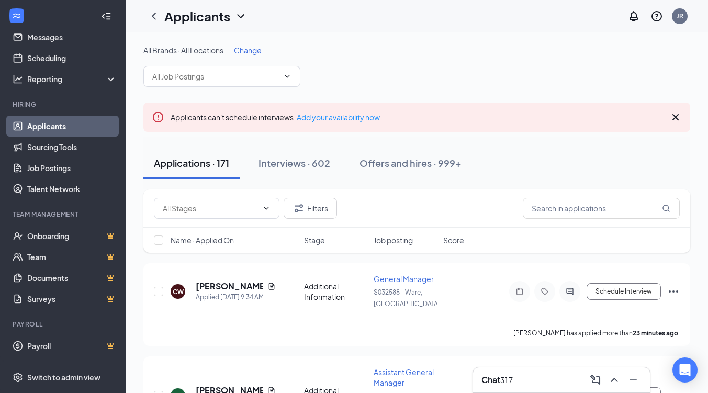
click at [250, 48] on span "Change" at bounding box center [248, 50] width 28 height 9
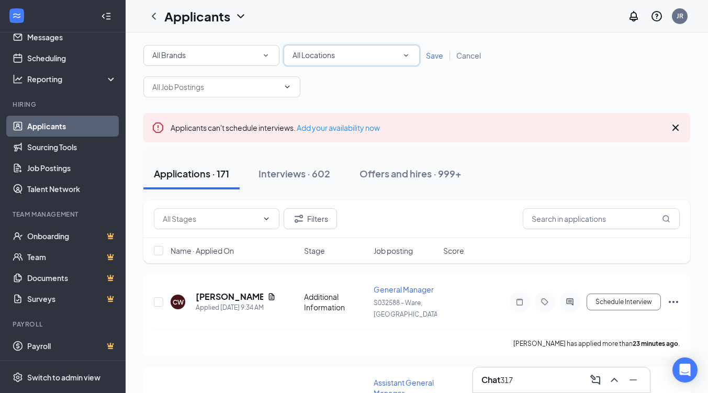
click at [409, 51] on icon "SmallChevronDown" at bounding box center [405, 55] width 9 height 9
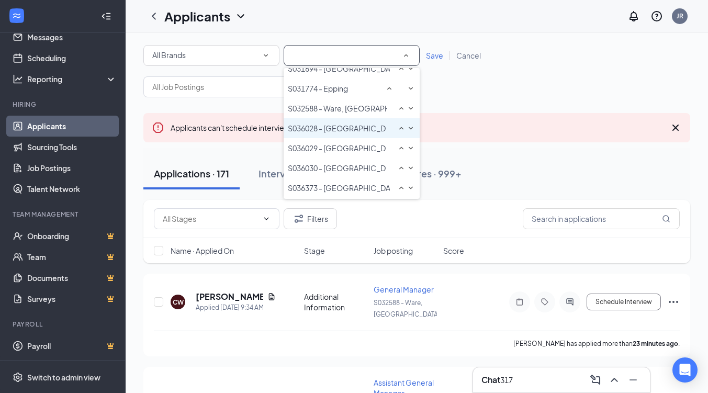
scroll to position [137, 0]
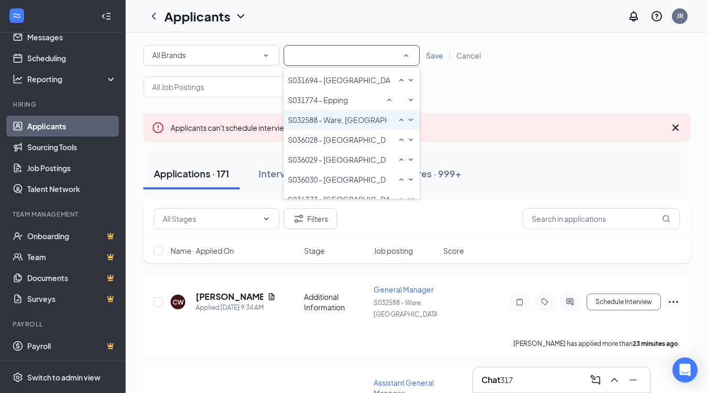
click at [340, 125] on span "S032588 - Ware, [GEOGRAPHIC_DATA]" at bounding box center [354, 119] width 133 height 9
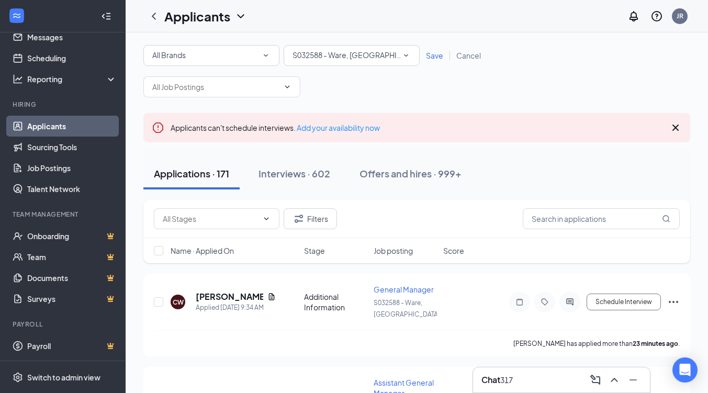
click at [436, 56] on span "Save" at bounding box center [434, 55] width 17 height 9
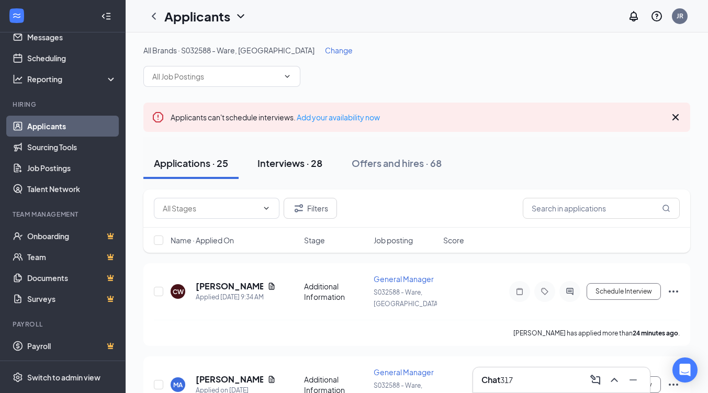
click at [297, 164] on div "Interviews · 28" at bounding box center [290, 163] width 65 height 13
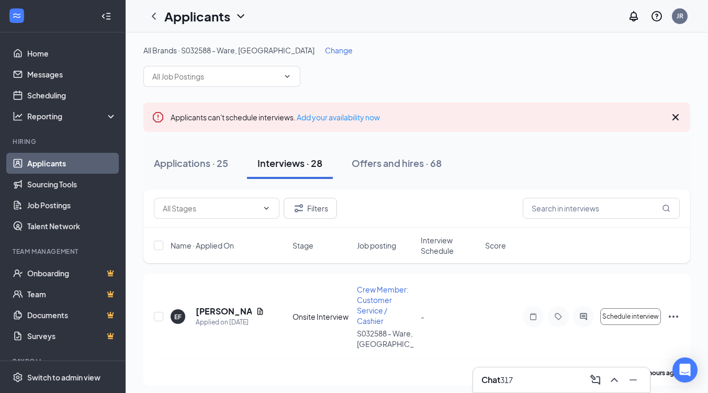
click at [325, 50] on span "Change" at bounding box center [339, 50] width 28 height 9
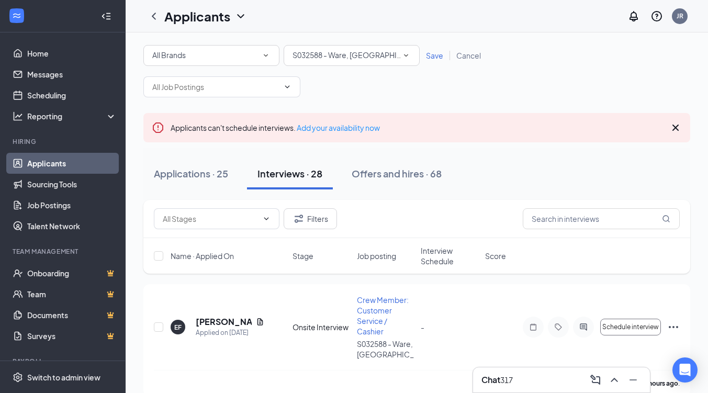
click at [405, 63] on div "All Locations S032588 - [GEOGRAPHIC_DATA], [GEOGRAPHIC_DATA]" at bounding box center [352, 55] width 136 height 21
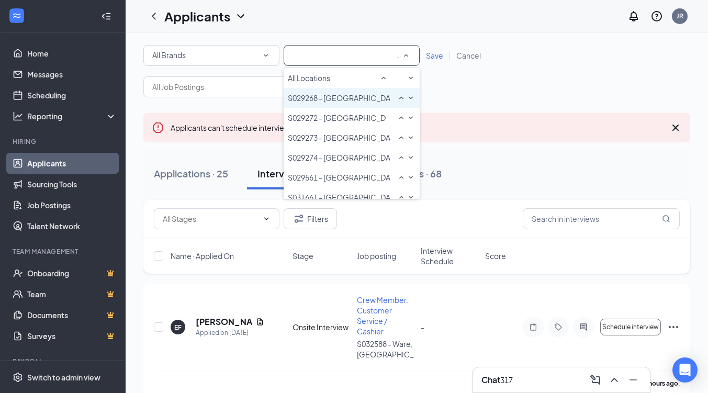
click at [361, 103] on span "S029268 - [GEOGRAPHIC_DATA], [GEOGRAPHIC_DATA]" at bounding box center [384, 97] width 192 height 9
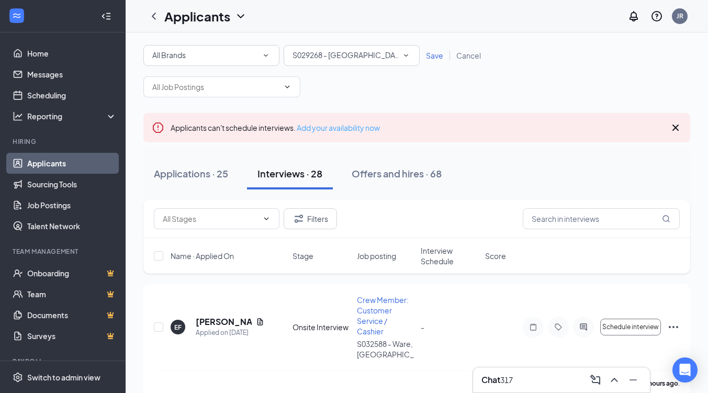
drag, startPoint x: 429, startPoint y: 52, endPoint x: 343, endPoint y: 118, distance: 108.3
click at [429, 52] on span "Save" at bounding box center [434, 55] width 17 height 9
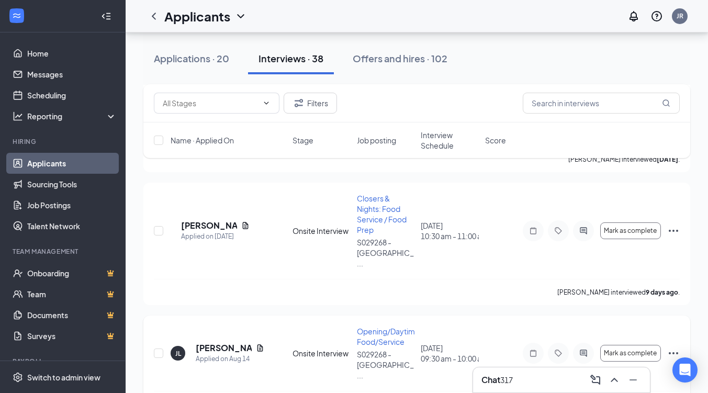
scroll to position [1152, 0]
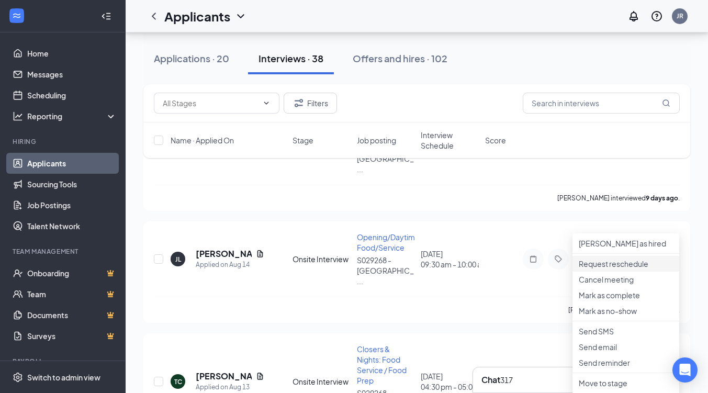
click at [615, 269] on p "Request reschedule" at bounding box center [626, 264] width 94 height 10
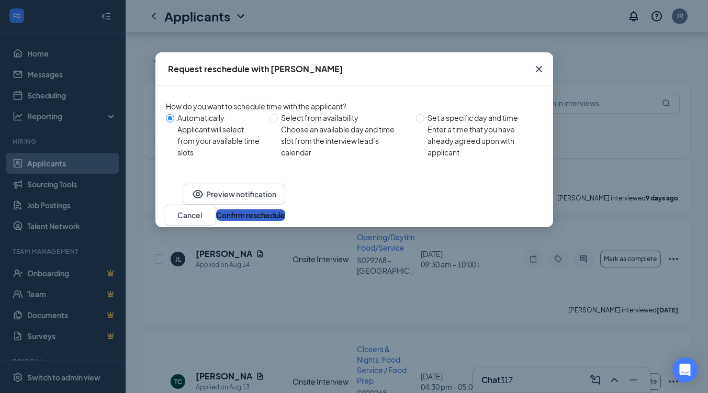
click at [285, 221] on button "Confirm reschedule" at bounding box center [250, 215] width 69 height 12
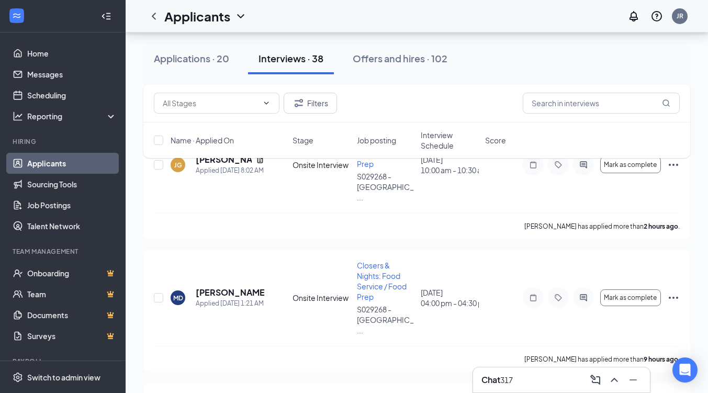
scroll to position [0, 0]
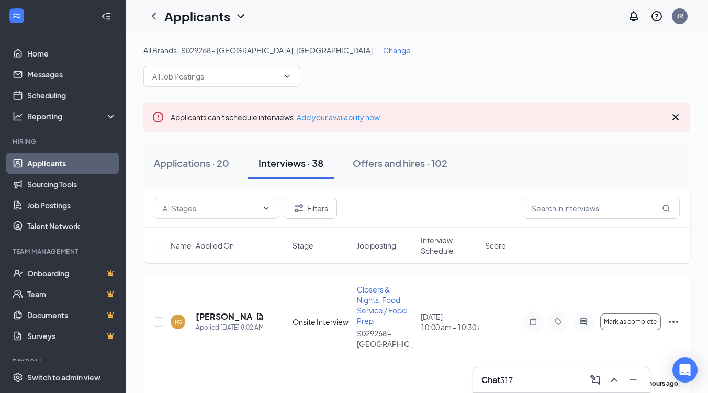
click at [383, 53] on span "Change" at bounding box center [397, 50] width 28 height 9
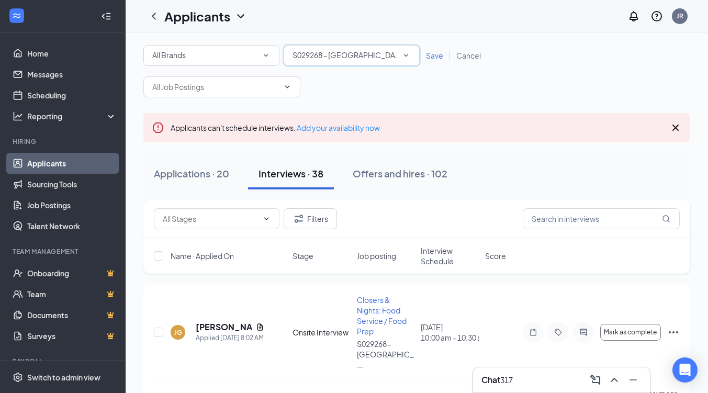
click at [405, 52] on icon "SmallChevronDown" at bounding box center [405, 55] width 9 height 9
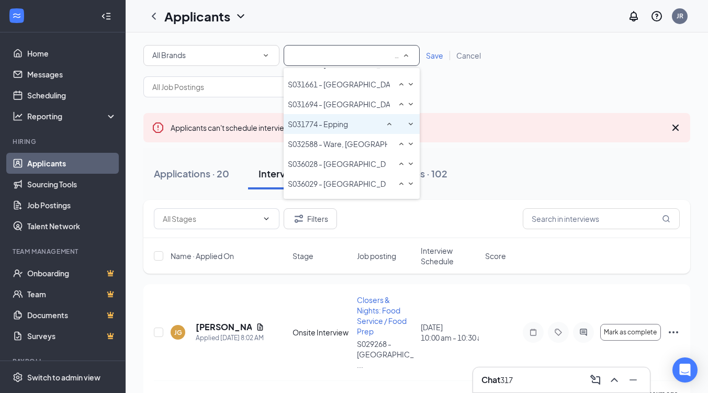
scroll to position [157, 0]
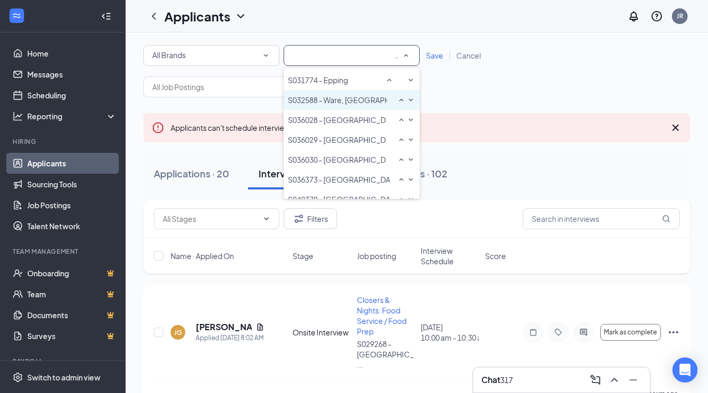
click at [336, 105] on span "S032588 - Ware, [GEOGRAPHIC_DATA]" at bounding box center [354, 99] width 133 height 9
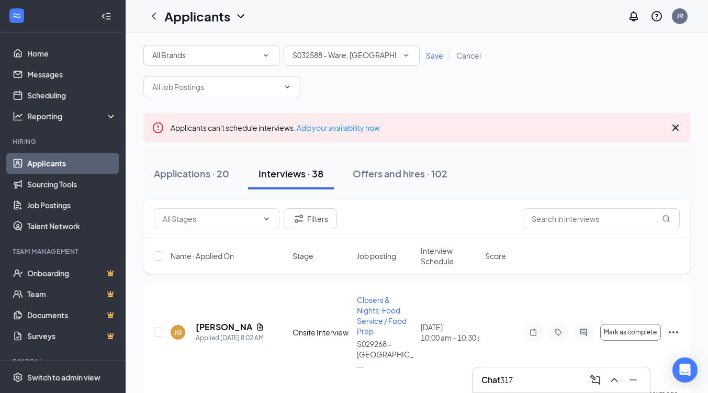
click at [432, 57] on span "Save" at bounding box center [434, 55] width 17 height 9
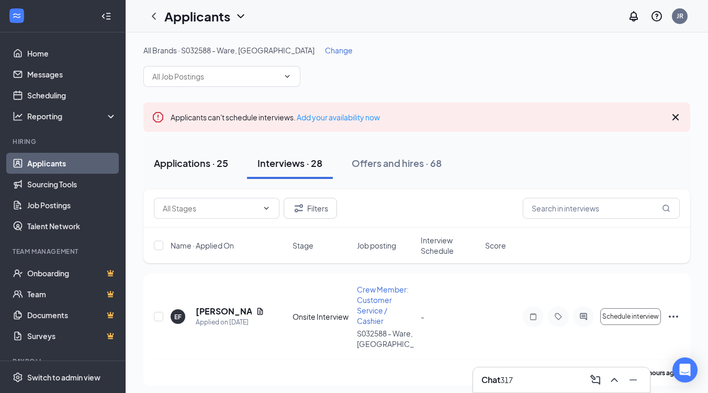
click at [186, 159] on div "Applications · 25" at bounding box center [191, 163] width 74 height 13
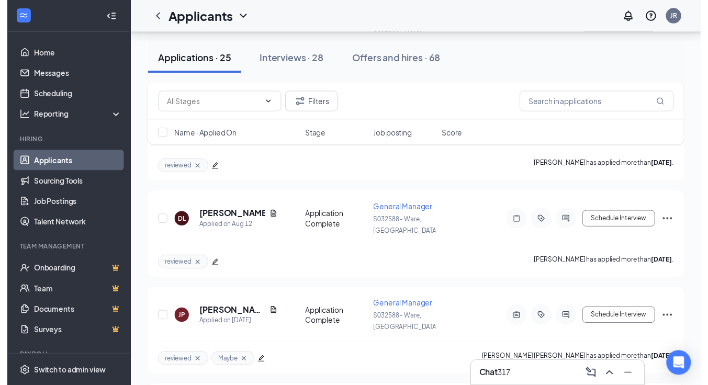
scroll to position [1379, 0]
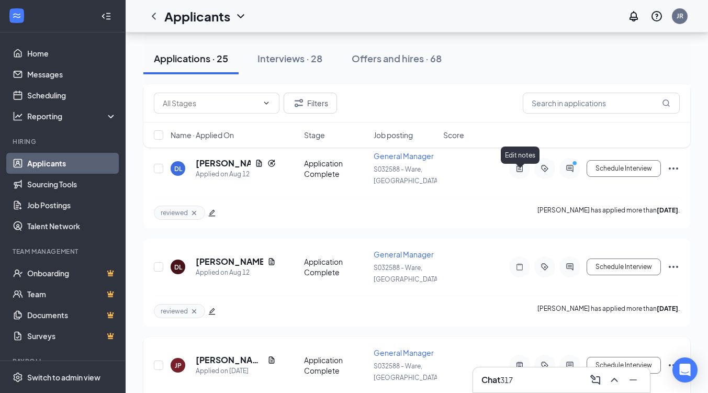
drag, startPoint x: 521, startPoint y: 173, endPoint x: 517, endPoint y: 183, distance: 11.1
click at [520, 361] on icon "ActiveNote" at bounding box center [520, 365] width 13 height 8
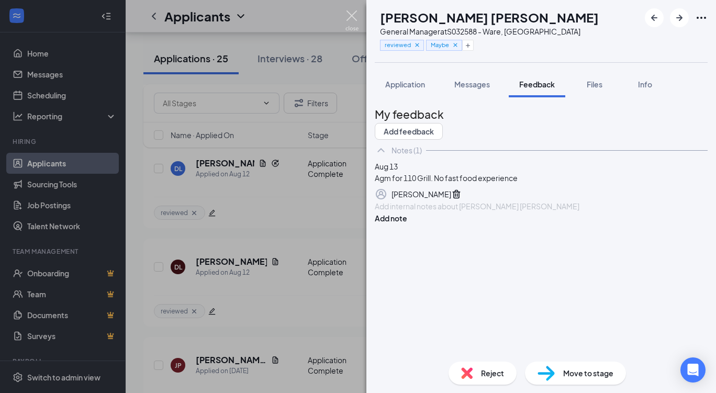
click at [351, 14] on img at bounding box center [351, 20] width 13 height 20
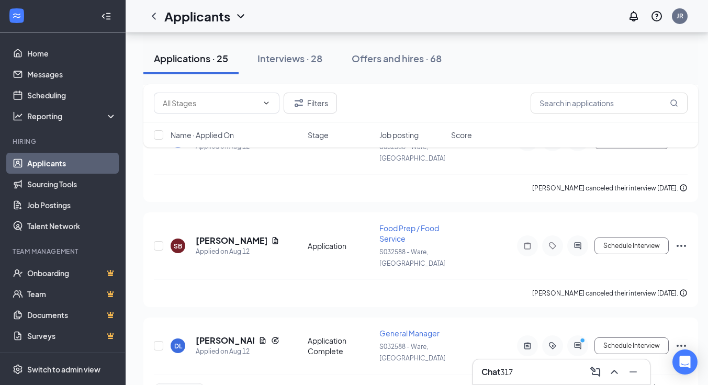
scroll to position [1222, 0]
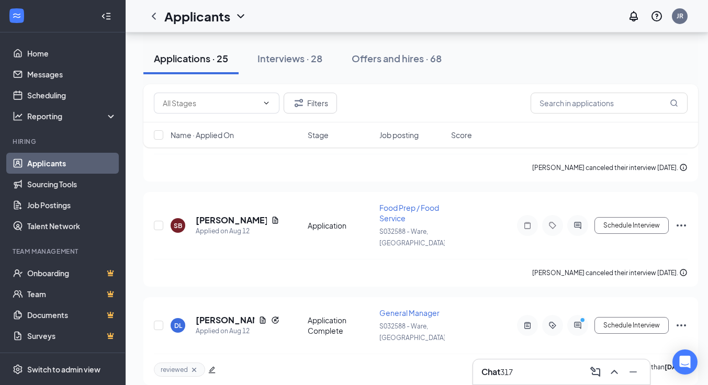
drag, startPoint x: 152, startPoint y: 292, endPoint x: 140, endPoint y: 285, distance: 14.3
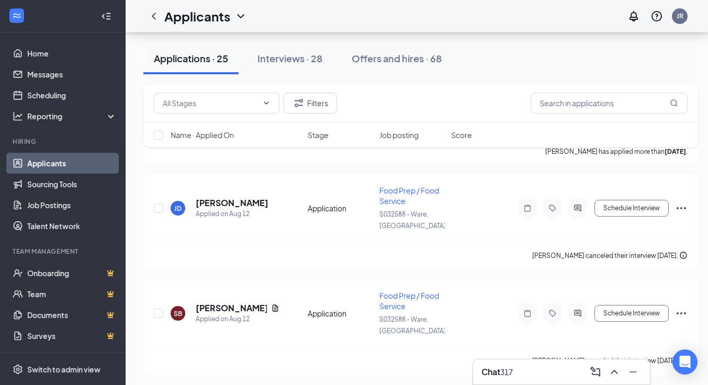
scroll to position [1065, 0]
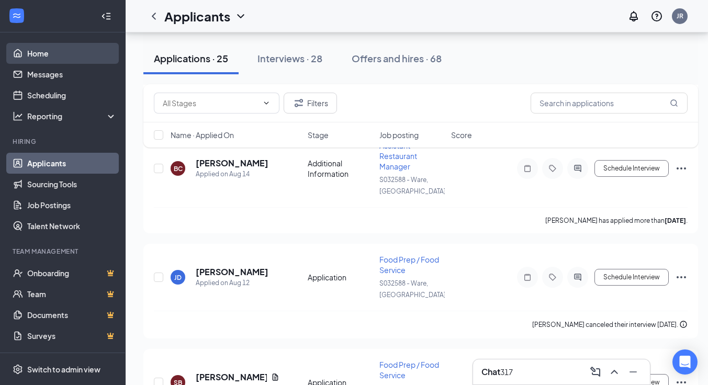
click at [36, 57] on link "Home" at bounding box center [72, 53] width 90 height 21
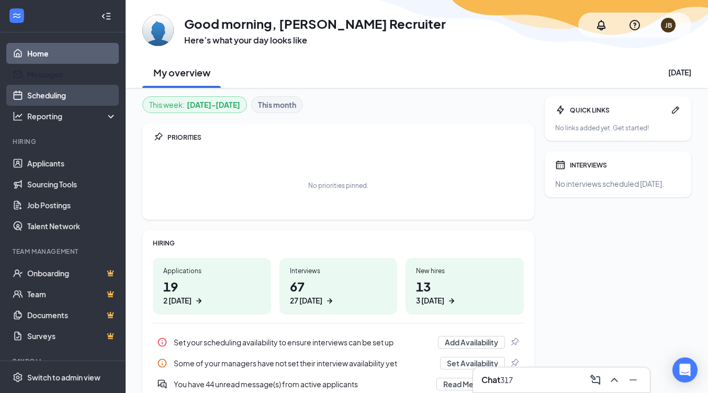
click at [41, 79] on link "Messages" at bounding box center [72, 74] width 90 height 21
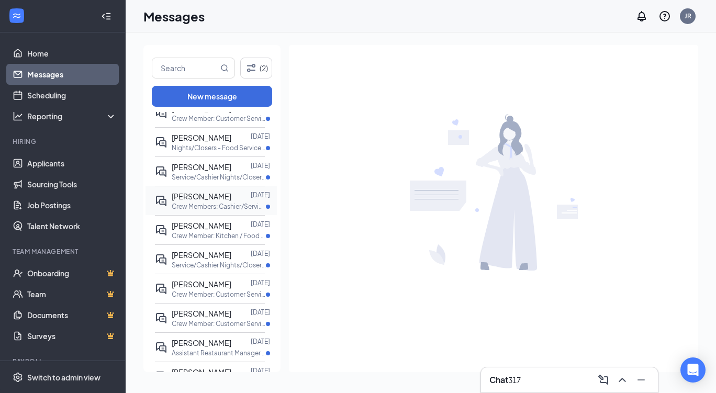
scroll to position [105, 0]
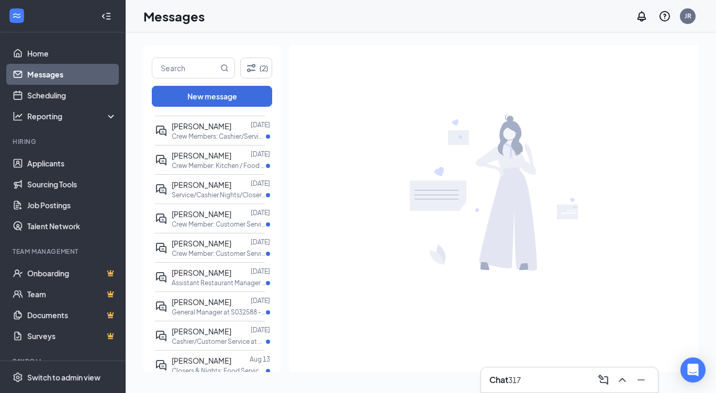
click at [206, 286] on p "Assistant Restaurant Manager at S032588 - Ware, [GEOGRAPHIC_DATA]" at bounding box center [219, 282] width 94 height 9
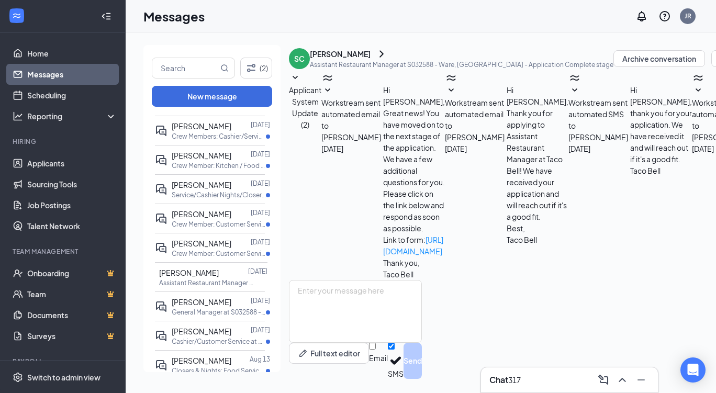
scroll to position [252, 0]
click at [359, 59] on div "[PERSON_NAME]" at bounding box center [340, 54] width 61 height 10
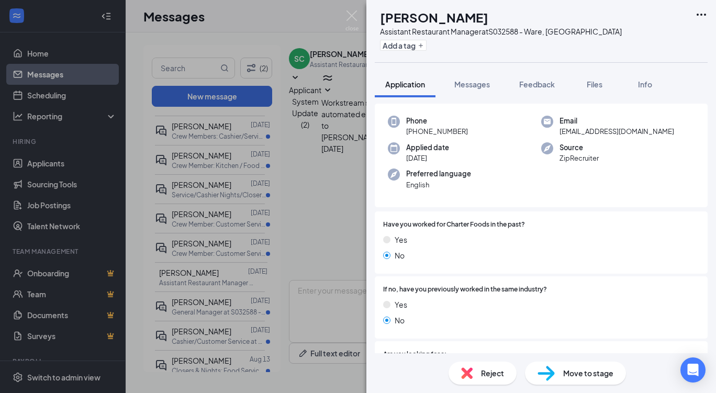
scroll to position [52, 0]
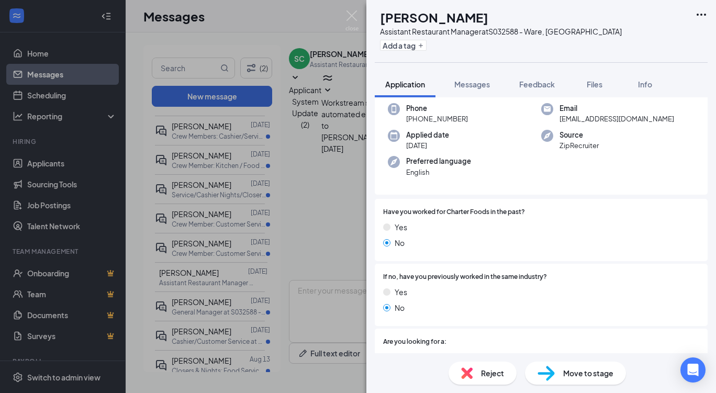
drag, startPoint x: 478, startPoint y: 81, endPoint x: 494, endPoint y: 101, distance: 25.7
click at [478, 81] on span "Messages" at bounding box center [472, 84] width 36 height 9
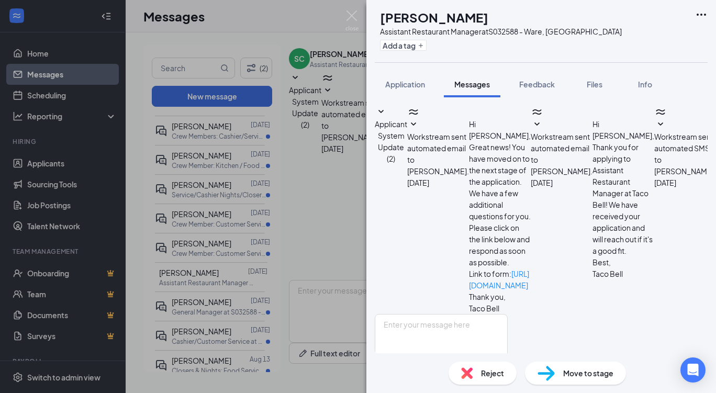
scroll to position [298, 0]
click at [395, 86] on span "Application" at bounding box center [405, 84] width 40 height 9
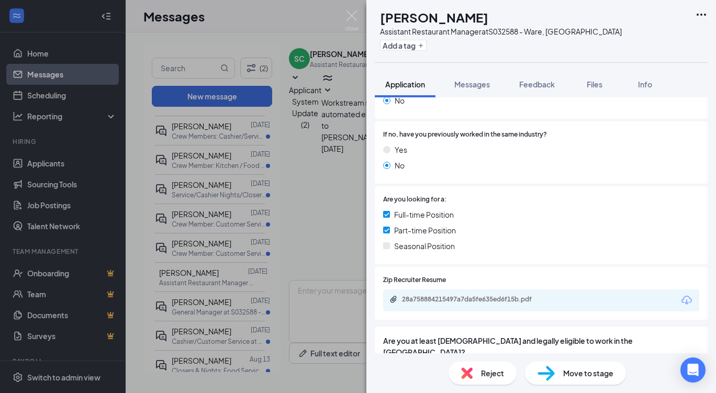
scroll to position [262, 0]
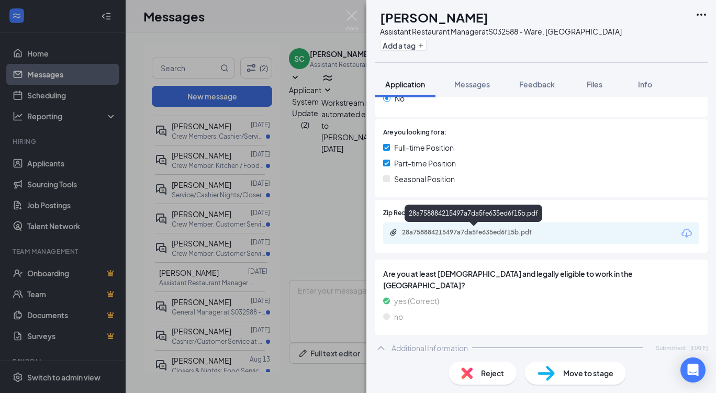
click at [477, 235] on div "28a758884215497a7da5fe635ed6f15b.pdf" at bounding box center [475, 232] width 147 height 8
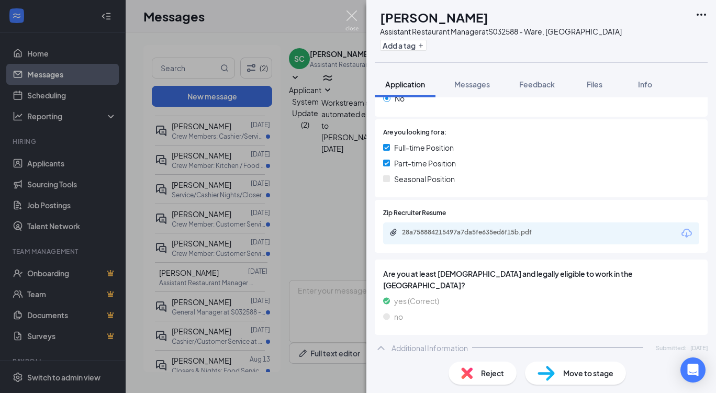
click at [351, 13] on img at bounding box center [351, 20] width 13 height 20
